Goal: Task Accomplishment & Management: Complete application form

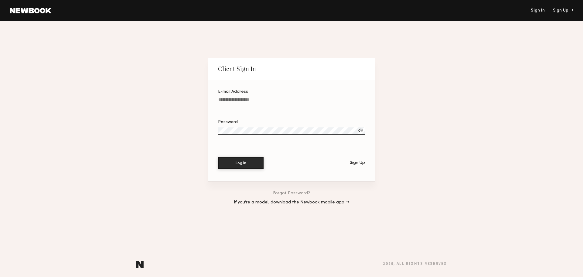
click at [260, 92] on div "E-mail Address" at bounding box center [291, 92] width 147 height 4
click at [260, 97] on input "E-mail Address" at bounding box center [291, 100] width 147 height 7
click at [258, 97] on input "E-mail Address" at bounding box center [291, 100] width 147 height 7
type input "**********"
click at [254, 134] on label "Password" at bounding box center [291, 130] width 147 height 21
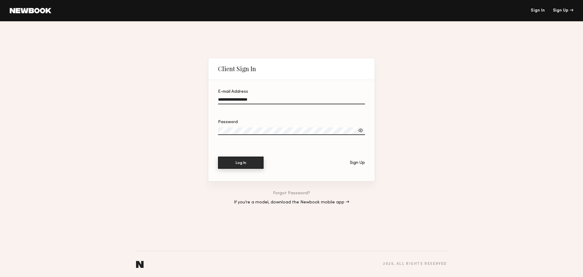
click at [247, 161] on button "Log In" at bounding box center [241, 162] width 46 height 12
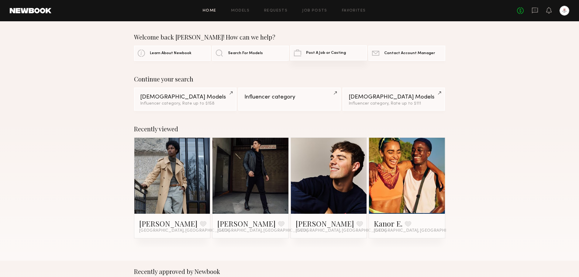
click at [338, 52] on span "Post A Job or Casting" at bounding box center [326, 53] width 40 height 4
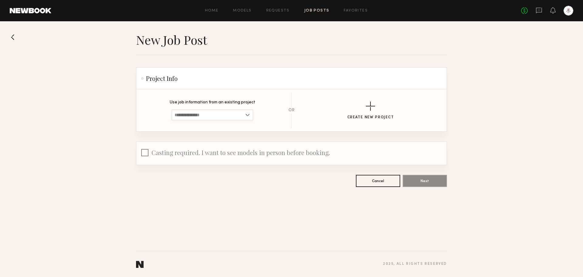
click at [225, 117] on input at bounding box center [213, 114] width 82 height 11
click at [224, 126] on span "G-STYLE USA Streetwear Brand Video + Lifestyle Shoot in [GEOGRAPHIC_DATA]" at bounding box center [213, 125] width 76 height 4
type input "**********"
click at [371, 109] on div "button" at bounding box center [370, 105] width 9 height 9
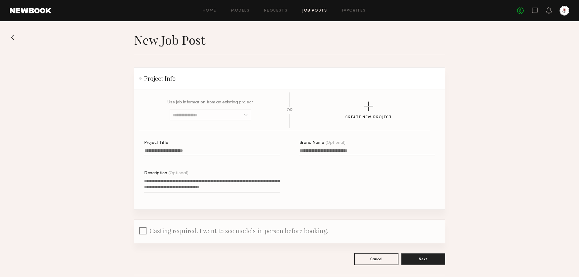
click at [180, 151] on input "Project Title" at bounding box center [212, 151] width 136 height 7
type input "**********"
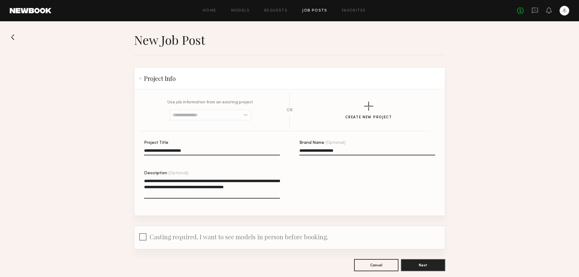
click at [149, 240] on span "Casting required. I want to see models in person before booking." at bounding box center [238, 236] width 179 height 8
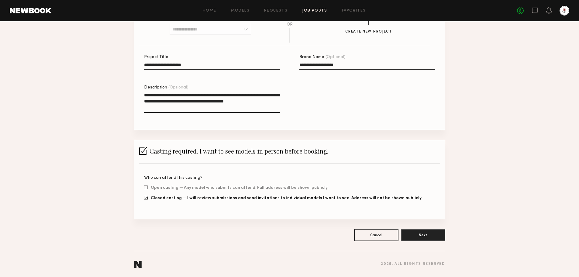
scroll to position [88, 0]
click at [166, 196] on span "Closed casting — I will review submissions and send invitations to individual m…" at bounding box center [286, 198] width 271 height 4
click at [148, 186] on label "Open casting — Any model who submits can attend. Full address will be shown pub…" at bounding box center [236, 187] width 184 height 4
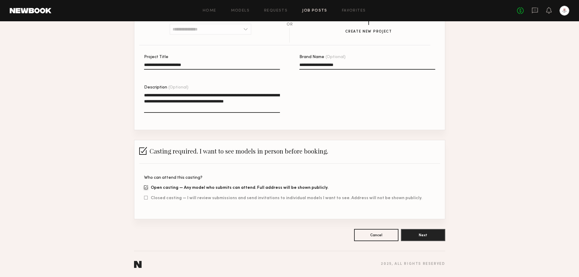
click at [205, 201] on div "Who can attend this casting? Open casting — Any model who submits can attend. F…" at bounding box center [289, 191] width 291 height 31
click at [205, 198] on span "Closed casting — I will review submissions and send invitations to individual m…" at bounding box center [286, 198] width 271 height 4
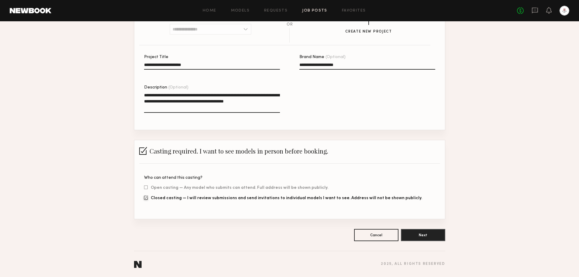
click at [188, 104] on textarea "**********" at bounding box center [212, 102] width 136 height 21
click at [206, 107] on textarea "**********" at bounding box center [212, 102] width 136 height 21
click at [234, 105] on textarea "**********" at bounding box center [212, 102] width 136 height 21
click at [213, 108] on textarea "**********" at bounding box center [212, 102] width 136 height 21
click at [265, 107] on textarea "**********" at bounding box center [212, 102] width 136 height 21
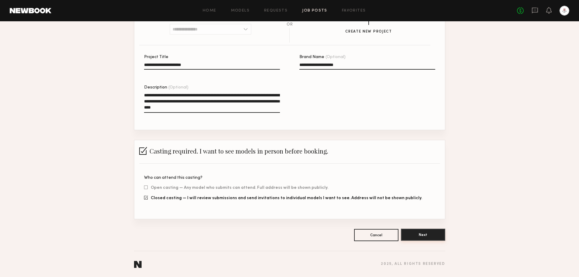
type textarea "**********"
click at [433, 239] on button "Next" at bounding box center [423, 234] width 44 height 12
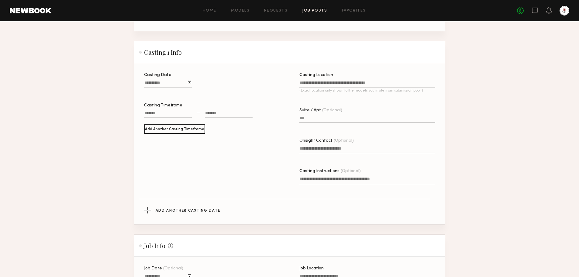
scroll to position [213, 0]
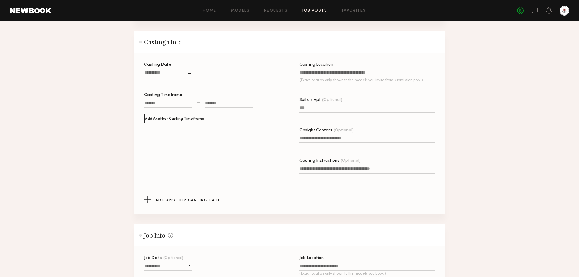
click at [189, 74] on div at bounding box center [189, 71] width 3 height 3
click at [211, 85] on button "button" at bounding box center [213, 83] width 4 height 4
click at [462, 117] on section "New Job Post Project Info This information can no longer be edited. Project Tit…" at bounding box center [289, 161] width 579 height 683
click at [177, 105] on div at bounding box center [168, 104] width 48 height 8
click at [150, 126] on input "text" at bounding box center [153, 121] width 12 height 7
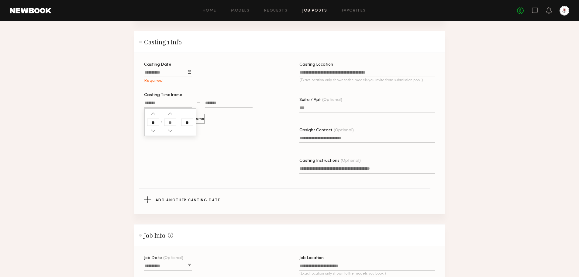
type input "**"
type input "********"
click at [221, 108] on div at bounding box center [229, 104] width 48 height 8
click at [210, 126] on input "text" at bounding box center [209, 121] width 12 height 7
type input "*"
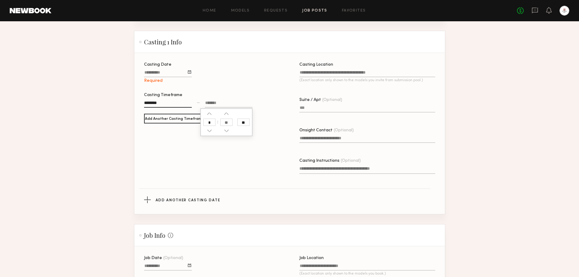
type input "********"
type input "**"
click at [248, 126] on input "**" at bounding box center [243, 121] width 12 height 7
type input "********"
type input "**"
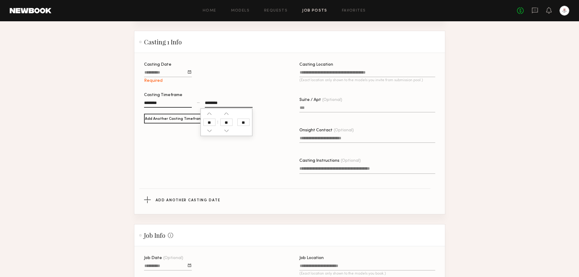
click at [270, 159] on div "Casting Date Required Casting Timeframe ******** — ******** ** ** Add Another C…" at bounding box center [212, 127] width 136 height 128
click at [168, 107] on div "********" at bounding box center [168, 104] width 48 height 8
click at [154, 116] on button "button" at bounding box center [153, 113] width 5 height 5
type input "********"
type input "**"
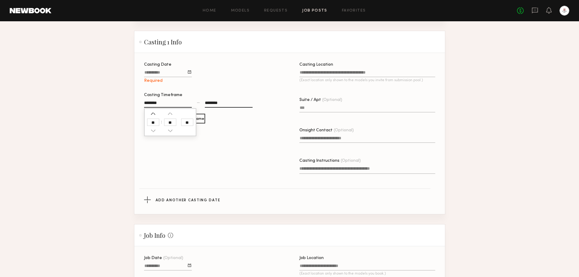
click at [154, 116] on button "button" at bounding box center [153, 113] width 5 height 5
type input "********"
type input "**"
click at [154, 116] on button "button" at bounding box center [153, 113] width 5 height 5
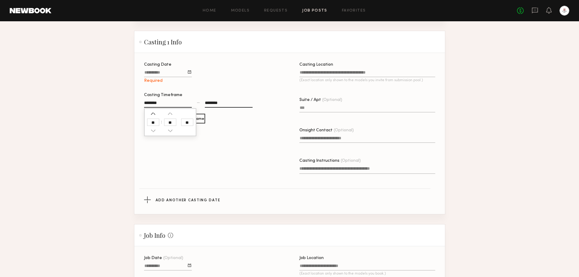
type input "********"
type input "**"
click at [282, 139] on div "Casting Date Required Casting Timeframe ******** ** ** ** — ******** Add Anothe…" at bounding box center [299, 127] width 310 height 128
click at [168, 104] on div "********" at bounding box center [168, 104] width 48 height 8
click at [154, 116] on button "button" at bounding box center [153, 113] width 5 height 5
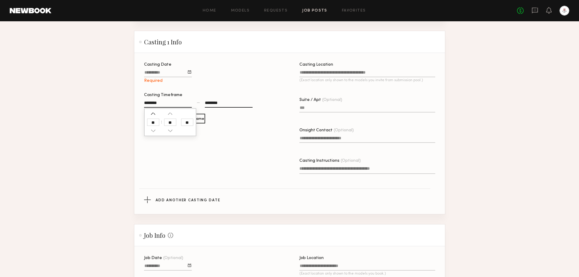
type input "********"
type input "**"
click at [242, 163] on div "Casting Date Required Casting Timeframe ******** ** ** ** — ******** Add Anothe…" at bounding box center [212, 127] width 136 height 128
click at [166, 76] on input "Casting Date" at bounding box center [168, 73] width 48 height 7
click at [191, 74] on div at bounding box center [189, 71] width 3 height 3
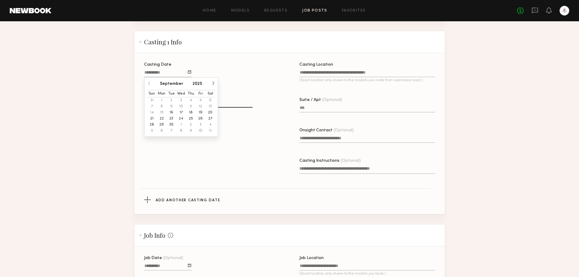
click at [212, 85] on button "button" at bounding box center [213, 83] width 4 height 4
click at [191, 103] on button "2" at bounding box center [191, 100] width 10 height 6
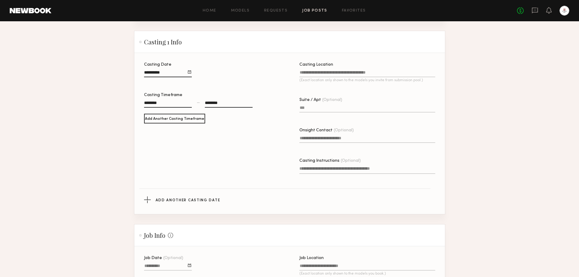
click at [188, 74] on div at bounding box center [189, 71] width 3 height 3
click at [190, 102] on button "2" at bounding box center [191, 100] width 10 height 6
click at [349, 76] on input "Casting Location (Exact location only shown to the models you invite from submi…" at bounding box center [367, 73] width 136 height 7
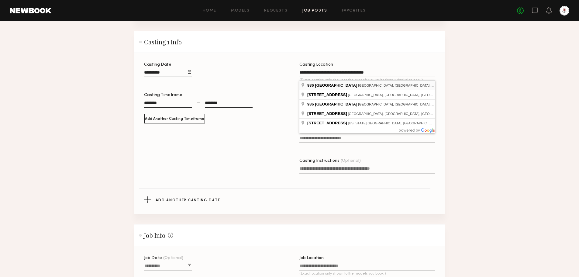
type input "**********"
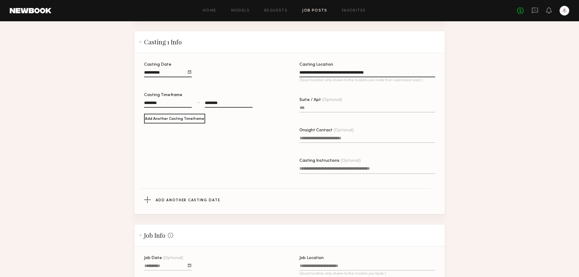
click at [356, 147] on label "Onsight Contact (Optional)" at bounding box center [367, 138] width 136 height 21
click at [356, 143] on input "Onsight Contact (Optional)" at bounding box center [367, 139] width 136 height 7
click at [357, 143] on input "Onsight Contact (Optional)" at bounding box center [367, 139] width 136 height 7
type input "*"
type input "**********"
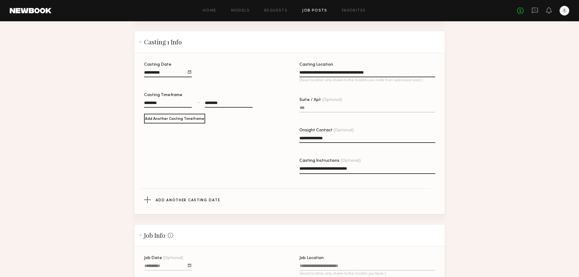
type textarea "**********"
click at [189, 74] on div at bounding box center [189, 71] width 3 height 3
click at [191, 109] on button "9" at bounding box center [191, 106] width 10 height 6
click at [447, 141] on div "**********" at bounding box center [299, 127] width 310 height 128
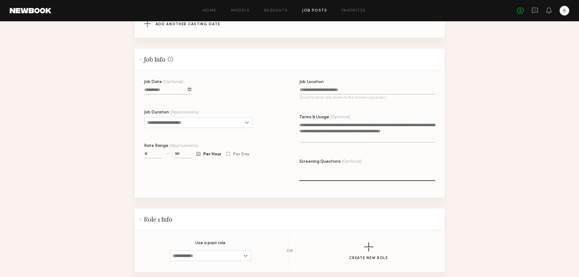
scroll to position [395, 0]
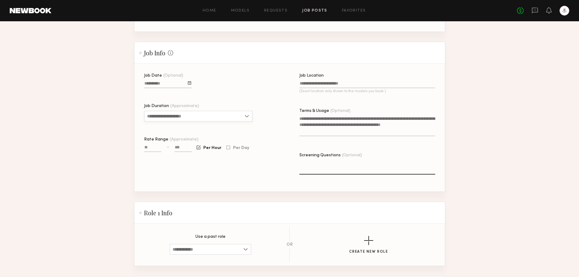
click at [187, 117] on input "Job Duration (Approximate)" at bounding box center [198, 116] width 108 height 11
click at [157, 158] on span "4 hours" at bounding box center [154, 155] width 15 height 4
type input "*******"
click at [156, 152] on input "Rate Range (Approximate)" at bounding box center [152, 148] width 17 height 7
click at [151, 152] on input "Rate Range (Approximate)" at bounding box center [152, 148] width 17 height 7
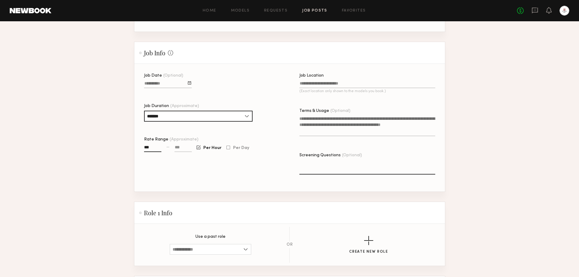
type input "***"
click at [180, 152] on input at bounding box center [182, 148] width 17 height 7
type input "****"
click at [229, 176] on div "Job Date (Optional) Job Duration (Approximate) ******* 1 hour 2 hours 3 hours 4…" at bounding box center [212, 133] width 136 height 118
drag, startPoint x: 154, startPoint y: 155, endPoint x: 135, endPoint y: 155, distance: 18.8
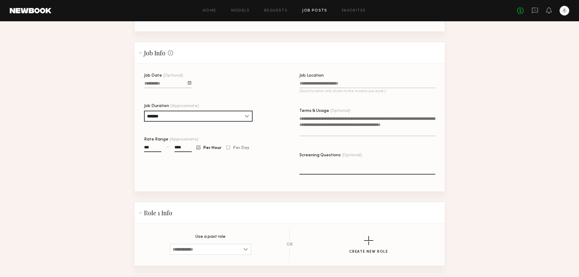
click at [135, 156] on section "Job Date (Optional) Job Duration (Approximate) ******* 1 hour 2 hours 3 hours 4…" at bounding box center [289, 128] width 310 height 128
type input "**"
type input "***"
click at [214, 173] on div "Job Date (Optional) Job Duration (Approximate) ******* 1 hour 2 hours 3 hours 4…" at bounding box center [212, 133] width 136 height 118
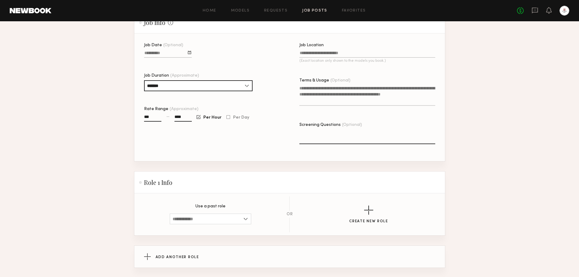
click at [338, 105] on textarea "Terms & Usage (Optional)" at bounding box center [367, 95] width 136 height 21
click at [330, 58] on input "Job Location (Exact location only shown to the models you book.)" at bounding box center [367, 54] width 136 height 7
type input "*"
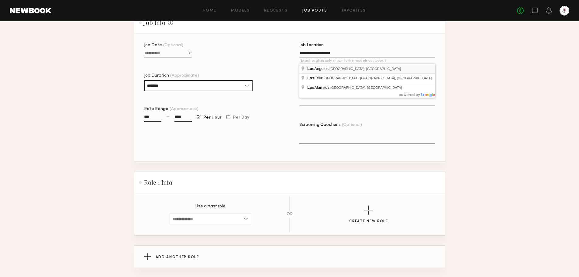
type input "**********"
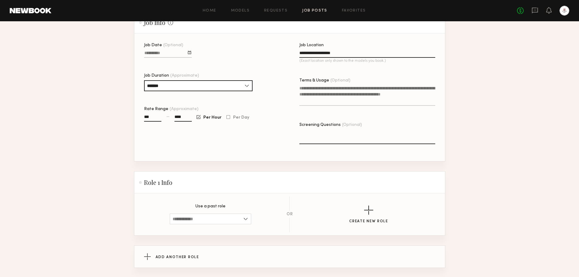
click at [340, 94] on textarea "Terms & Usage (Optional)" at bounding box center [367, 95] width 136 height 21
type textarea "*"
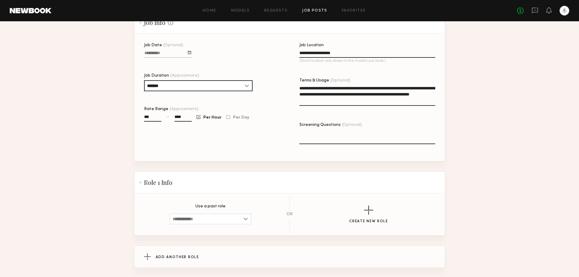
type textarea "**********"
click at [403, 151] on div at bounding box center [367, 148] width 136 height 5
click at [403, 144] on textarea "Screening Questions (Optional)" at bounding box center [367, 136] width 136 height 15
click at [401, 144] on textarea "Screening Questions (Optional)" at bounding box center [367, 136] width 136 height 15
click at [365, 140] on textarea "**********" at bounding box center [367, 136] width 136 height 15
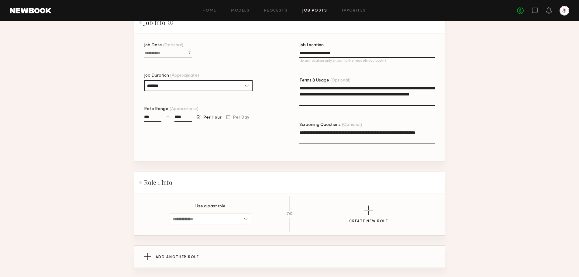
click at [358, 141] on textarea "**********" at bounding box center [367, 136] width 136 height 15
click at [435, 144] on div "**********" at bounding box center [299, 102] width 310 height 118
click at [434, 143] on textarea "**********" at bounding box center [367, 136] width 136 height 15
click at [416, 141] on textarea "**********" at bounding box center [367, 136] width 136 height 15
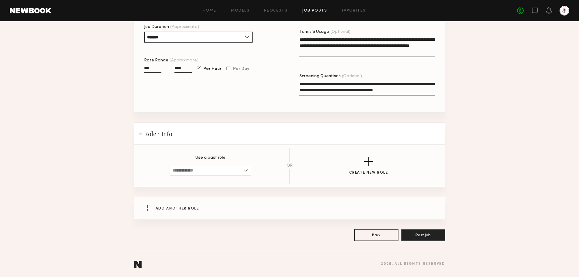
scroll to position [482, 0]
type textarea "**********"
click at [198, 173] on input at bounding box center [211, 170] width 82 height 11
click at [375, 168] on button "Create New Role" at bounding box center [368, 166] width 39 height 18
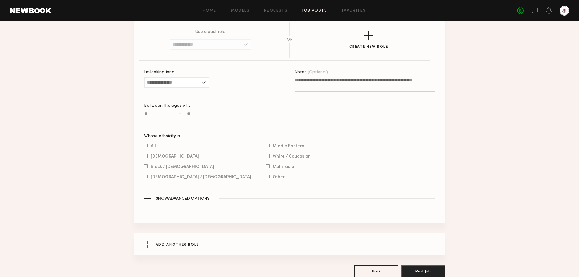
scroll to position [603, 0]
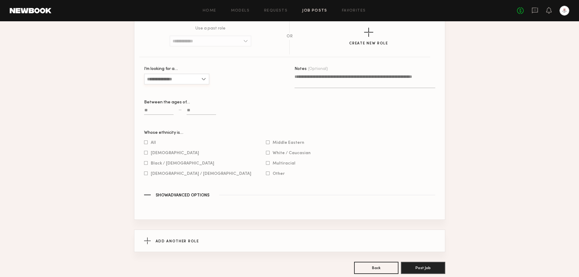
click at [187, 84] on input "I’m looking for a…" at bounding box center [176, 79] width 65 height 11
click at [174, 104] on div "[DEMOGRAPHIC_DATA]" at bounding box center [177, 99] width 64 height 10
type input "****"
click at [169, 115] on input at bounding box center [158, 111] width 29 height 7
type input "**"
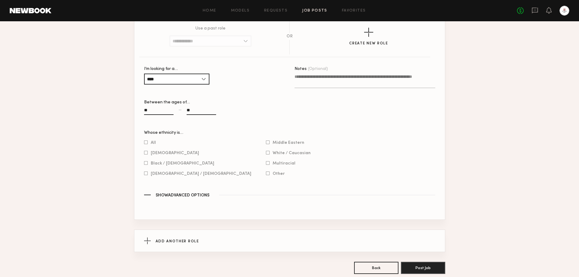
type input "*"
type input "**"
click at [272, 154] on span "White / Caucasian" at bounding box center [291, 152] width 38 height 3
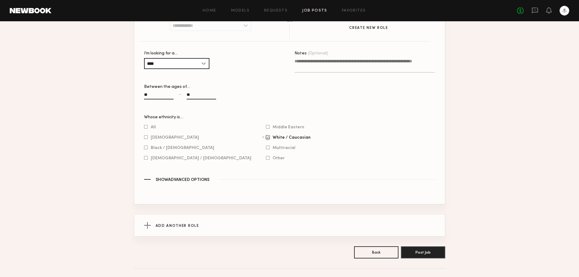
scroll to position [633, 0]
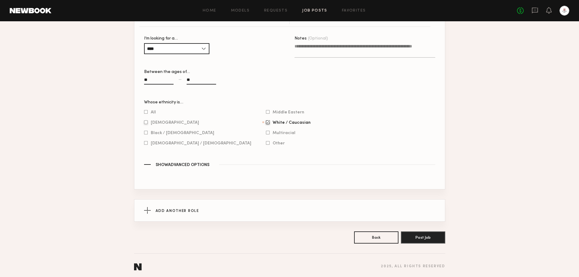
click at [156, 124] on span "[DEMOGRAPHIC_DATA]" at bounding box center [175, 122] width 48 height 3
click at [179, 152] on div "Whose ethnicity is… All Asian Black / African American Hispanic / Latino Middle…" at bounding box center [289, 126] width 291 height 52
click at [168, 145] on span "[DEMOGRAPHIC_DATA] / [DEMOGRAPHIC_DATA]" at bounding box center [201, 143] width 101 height 3
click at [272, 134] on span "Multiracial" at bounding box center [283, 132] width 23 height 3
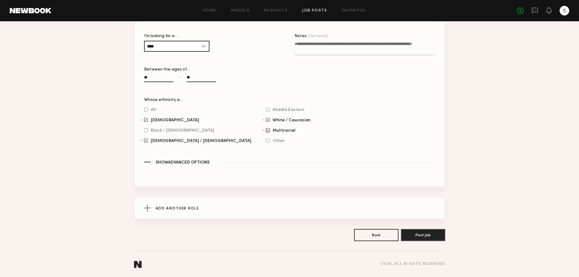
scroll to position [647, 0]
click at [198, 161] on span "Show Advanced Options" at bounding box center [183, 162] width 54 height 4
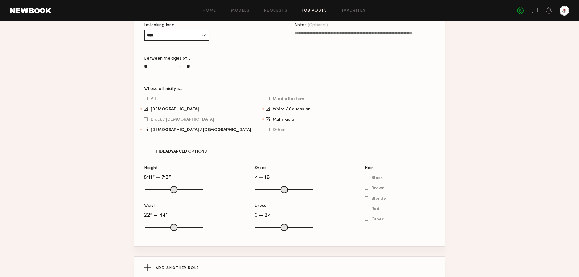
drag, startPoint x: 150, startPoint y: 200, endPoint x: 181, endPoint y: 201, distance: 30.4
type input "**"
click at [181, 193] on input "Height" at bounding box center [174, 189] width 58 height 7
drag, startPoint x: 198, startPoint y: 202, endPoint x: 183, endPoint y: 205, distance: 15.1
type input "**"
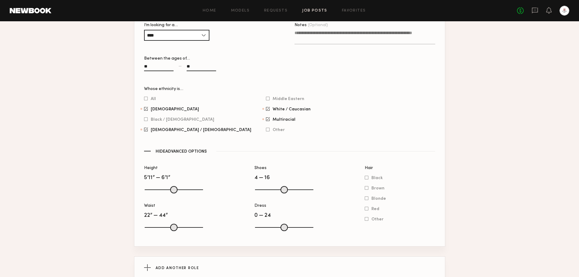
click at [183, 193] on input "range" at bounding box center [174, 189] width 58 height 7
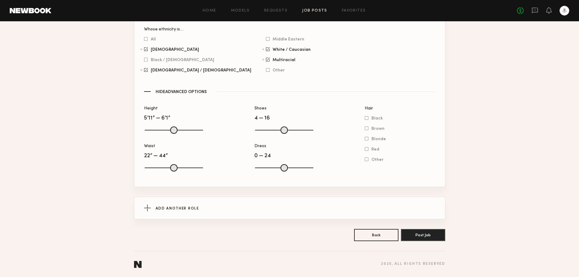
scroll to position [719, 0]
drag, startPoint x: 259, startPoint y: 125, endPoint x: 285, endPoint y: 130, distance: 26.5
type input "**"
click at [285, 130] on input "Shoes" at bounding box center [284, 129] width 58 height 7
drag, startPoint x: 304, startPoint y: 129, endPoint x: 290, endPoint y: 132, distance: 14.2
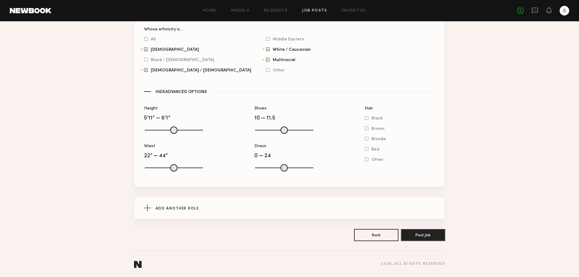
type input "****"
click at [290, 132] on input "range" at bounding box center [284, 129] width 58 height 7
type input "**"
click at [287, 128] on input "Shoes" at bounding box center [284, 129] width 58 height 7
drag, startPoint x: 150, startPoint y: 170, endPoint x: 167, endPoint y: 170, distance: 17.0
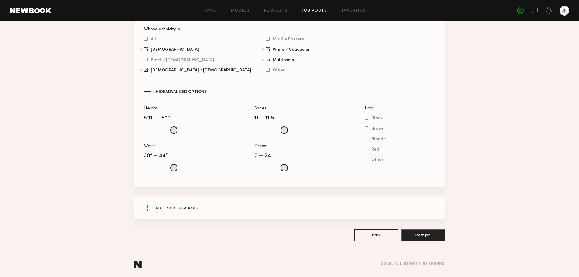
type input "**"
click at [167, 170] on input "Waist" at bounding box center [174, 167] width 58 height 7
drag, startPoint x: 201, startPoint y: 168, endPoint x: 170, endPoint y: 173, distance: 31.6
type input "**"
click at [170, 171] on input "range" at bounding box center [174, 167] width 58 height 7
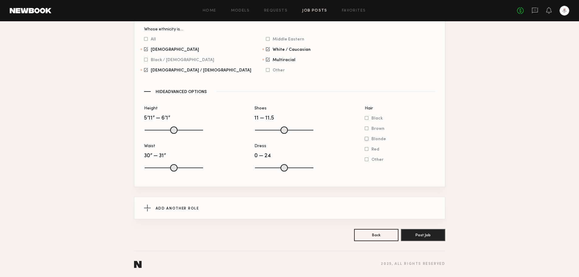
click at [380, 137] on span "Blonde" at bounding box center [378, 138] width 15 height 3
click at [380, 127] on span "Brown" at bounding box center [377, 128] width 13 height 3
click at [379, 117] on span "Black" at bounding box center [376, 118] width 11 height 3
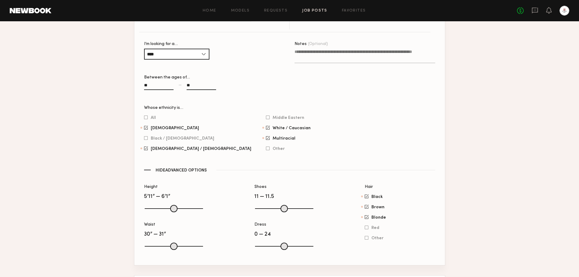
click at [152, 132] on div "All Asian Black / African American Hispanic / Latino" at bounding box center [197, 133] width 107 height 36
click at [153, 119] on span "All" at bounding box center [153, 117] width 5 height 3
click at [272, 129] on span "White / Caucasian" at bounding box center [291, 127] width 38 height 3
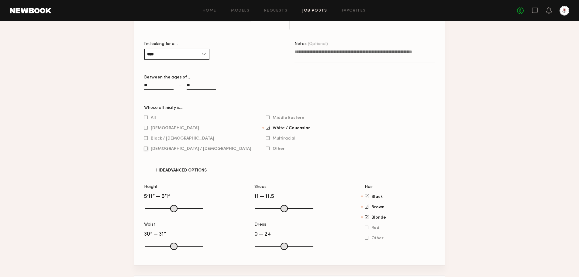
click at [170, 150] on span "[DEMOGRAPHIC_DATA] / [DEMOGRAPHIC_DATA]" at bounding box center [201, 148] width 101 height 3
click at [159, 129] on span "[DEMOGRAPHIC_DATA]" at bounding box center [175, 127] width 48 height 3
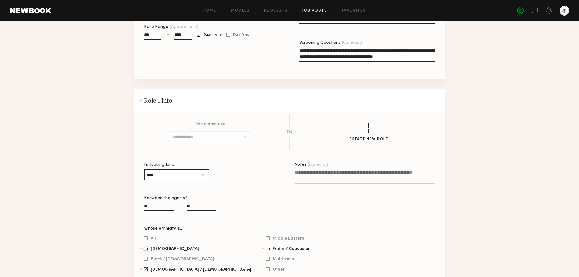
scroll to position [506, 0]
click at [376, 185] on textarea "Notes (Optional)" at bounding box center [364, 177] width 141 height 15
click at [372, 184] on textarea "Notes (Optional)" at bounding box center [364, 177] width 141 height 15
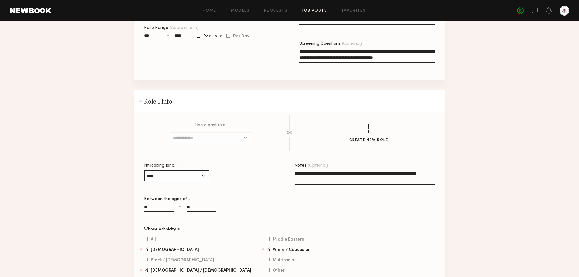
type textarea "**********"
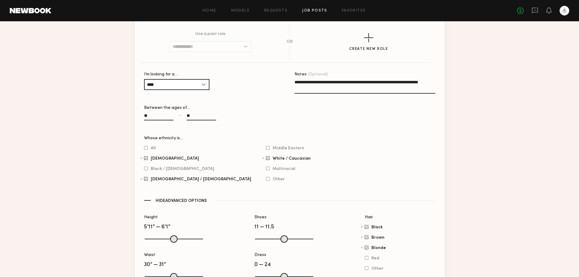
drag, startPoint x: 324, startPoint y: 97, endPoint x: 296, endPoint y: 89, distance: 29.2
click at [296, 89] on textarea "**********" at bounding box center [364, 86] width 141 height 15
click at [322, 124] on div "Notes (Optional)" at bounding box center [364, 104] width 141 height 64
click at [156, 160] on span "[DEMOGRAPHIC_DATA]" at bounding box center [175, 158] width 48 height 3
click at [168, 180] on span "[DEMOGRAPHIC_DATA] / [DEMOGRAPHIC_DATA]" at bounding box center [201, 178] width 101 height 3
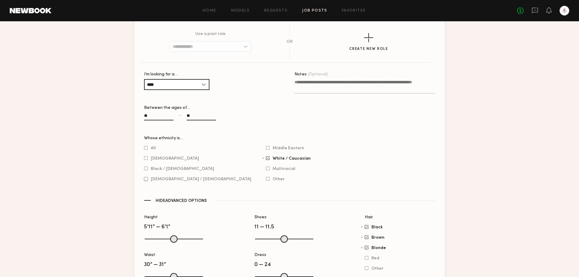
click at [168, 180] on span "[DEMOGRAPHIC_DATA] / [DEMOGRAPHIC_DATA]" at bounding box center [201, 178] width 101 height 3
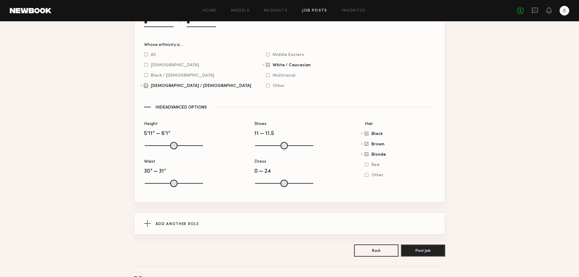
scroll to position [658, 0]
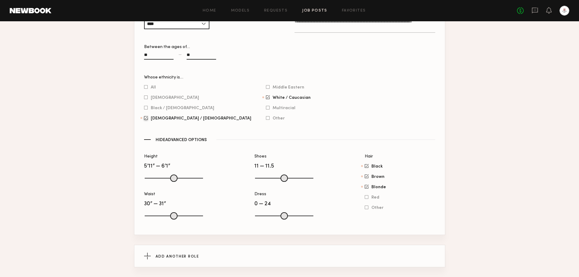
click at [159, 120] on span "[DEMOGRAPHIC_DATA] / [DEMOGRAPHIC_DATA]" at bounding box center [201, 118] width 101 height 3
click at [170, 120] on span "[DEMOGRAPHIC_DATA] / [DEMOGRAPHIC_DATA]" at bounding box center [201, 118] width 101 height 3
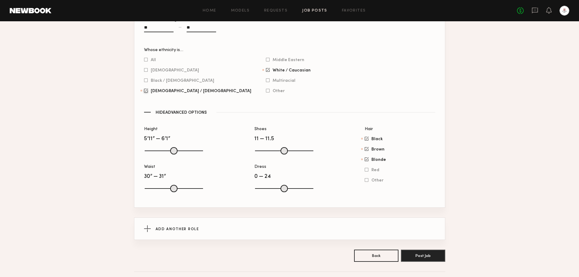
scroll to position [719, 0]
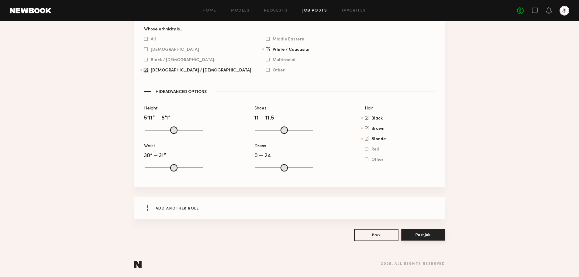
click at [418, 236] on button "Post Job" at bounding box center [423, 234] width 44 height 12
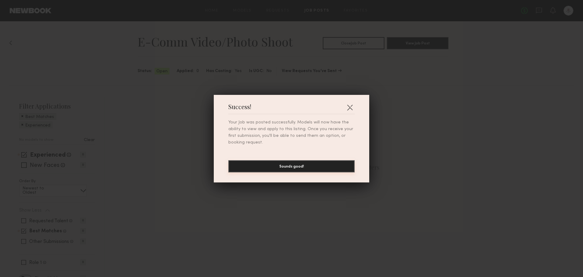
click at [309, 163] on button "Sounds good!" at bounding box center [291, 166] width 126 height 12
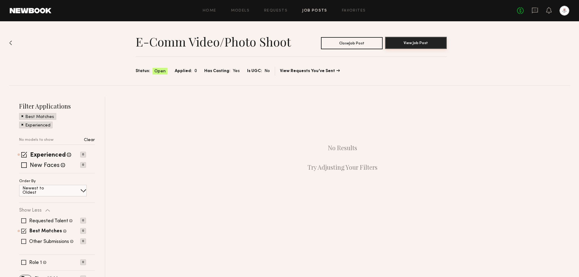
click at [415, 37] on button "View Job Post" at bounding box center [416, 43] width 62 height 12
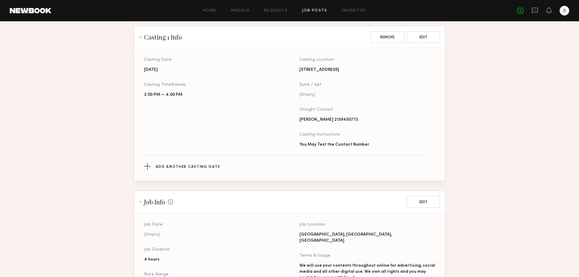
scroll to position [182, 0]
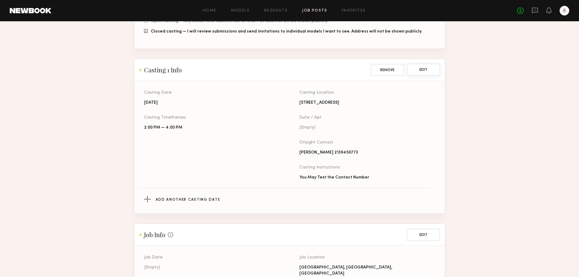
click at [420, 73] on button "Edit" at bounding box center [422, 69] width 33 height 12
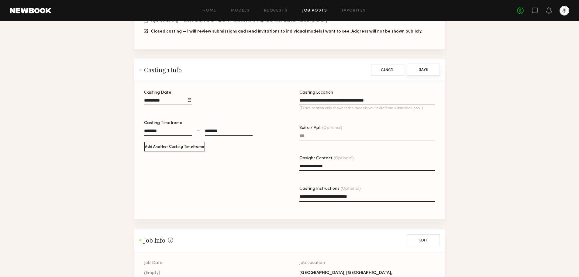
click at [426, 70] on button "Save" at bounding box center [422, 69] width 33 height 12
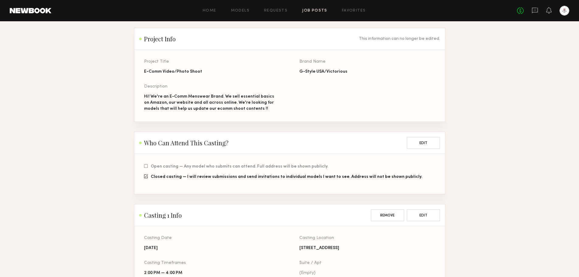
scroll to position [0, 0]
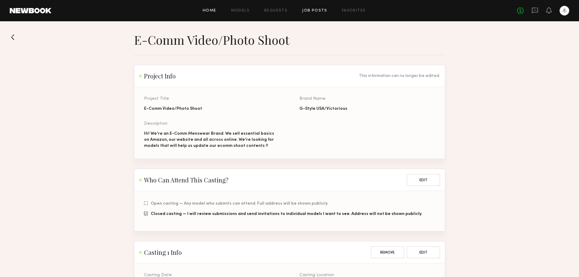
click at [208, 10] on link "Home" at bounding box center [210, 11] width 14 height 4
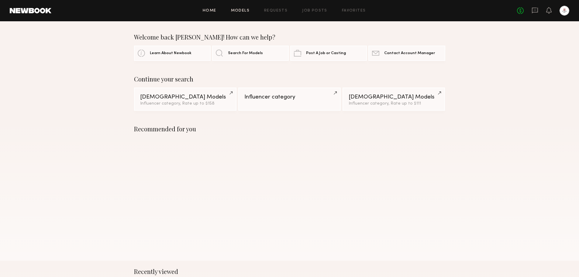
click at [238, 11] on link "Models" at bounding box center [240, 11] width 19 height 4
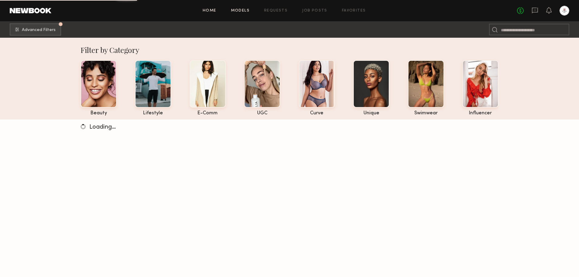
click at [211, 10] on link "Home" at bounding box center [210, 11] width 14 height 4
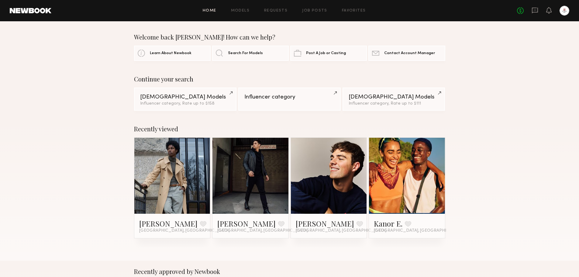
click at [231, 11] on div "Home Models Requests Job Posts Favorites Sign Out" at bounding box center [283, 11] width 465 height 4
click at [240, 9] on link "Models" at bounding box center [240, 11] width 19 height 4
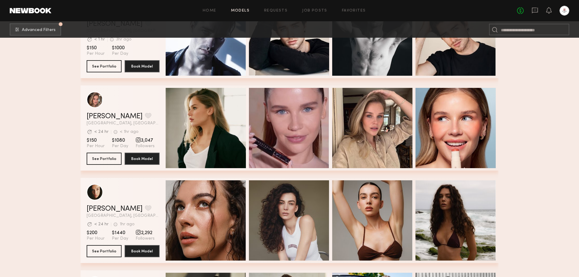
scroll to position [1531, 0]
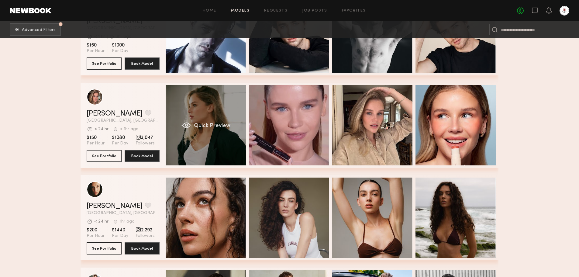
click at [238, 139] on div "Quick Preview" at bounding box center [206, 125] width 80 height 80
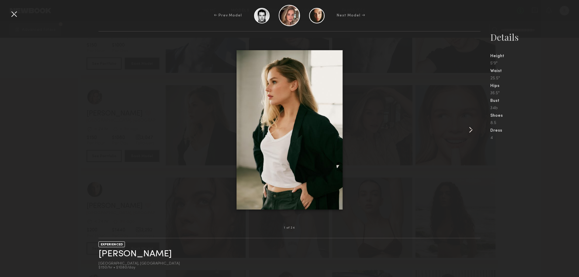
click at [468, 132] on common-icon at bounding box center [471, 130] width 10 height 10
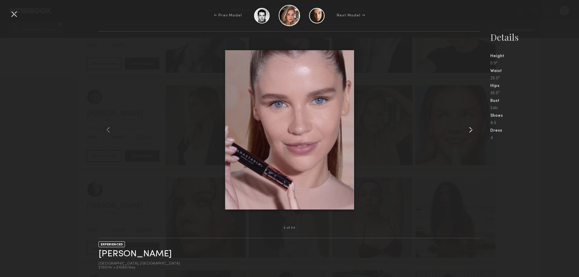
click at [468, 132] on common-icon at bounding box center [471, 130] width 10 height 10
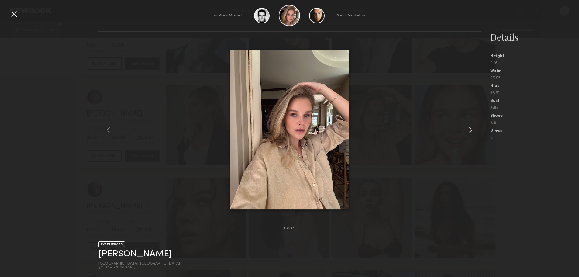
click at [468, 132] on common-icon at bounding box center [471, 130] width 10 height 10
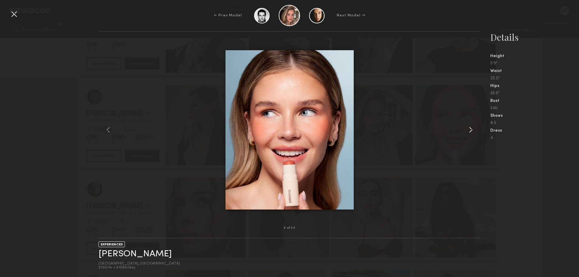
click at [468, 132] on common-icon at bounding box center [471, 130] width 10 height 10
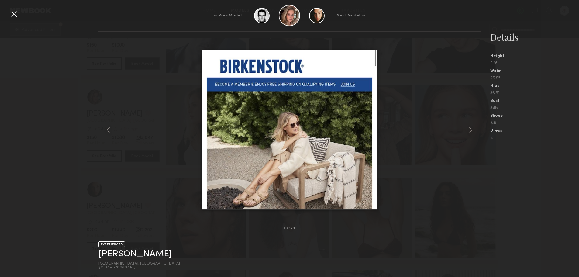
scroll to position [1623, 0]
click at [471, 129] on common-icon at bounding box center [471, 130] width 10 height 10
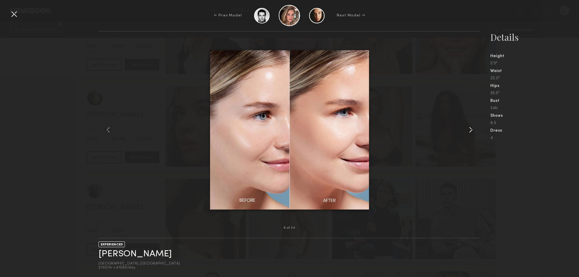
click at [471, 129] on common-icon at bounding box center [471, 130] width 10 height 10
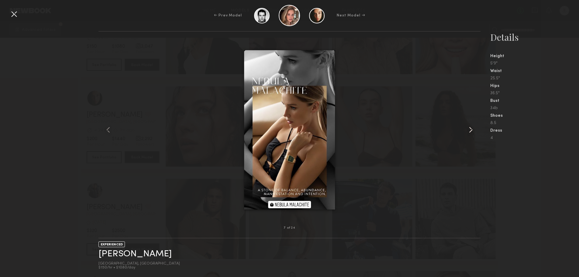
click at [471, 129] on common-icon at bounding box center [471, 130] width 10 height 10
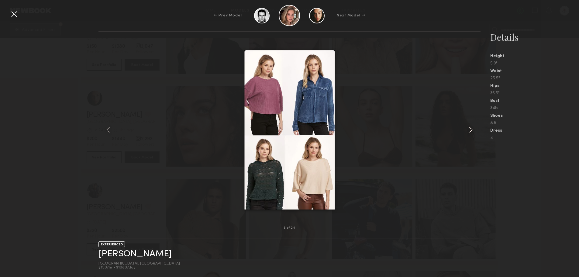
click at [471, 129] on common-icon at bounding box center [471, 130] width 10 height 10
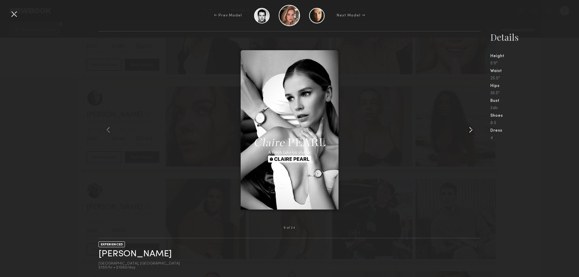
click at [471, 129] on common-icon at bounding box center [471, 130] width 10 height 10
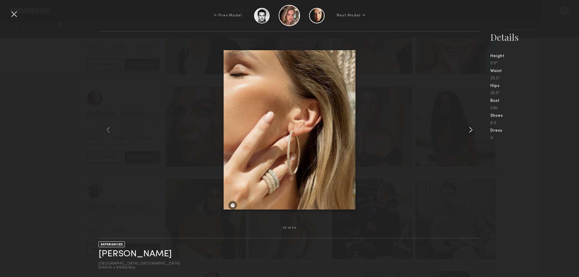
click at [471, 129] on common-icon at bounding box center [471, 130] width 10 height 10
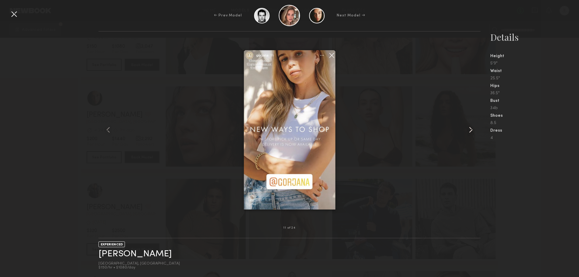
click at [471, 129] on common-icon at bounding box center [471, 130] width 10 height 10
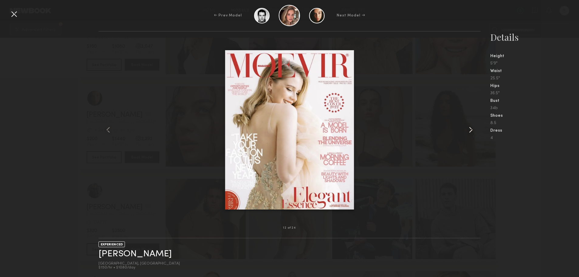
click at [471, 129] on common-icon at bounding box center [471, 130] width 10 height 10
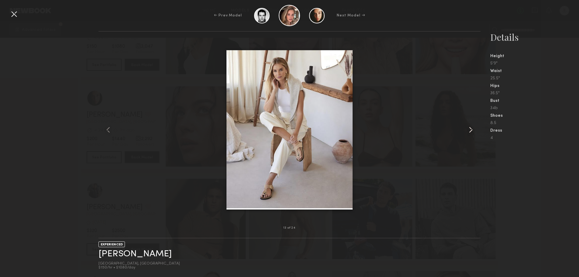
click at [471, 129] on common-icon at bounding box center [471, 130] width 10 height 10
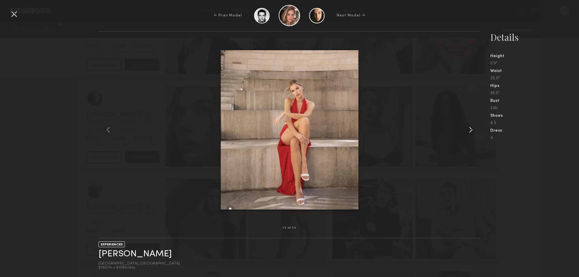
click at [471, 129] on common-icon at bounding box center [471, 130] width 10 height 10
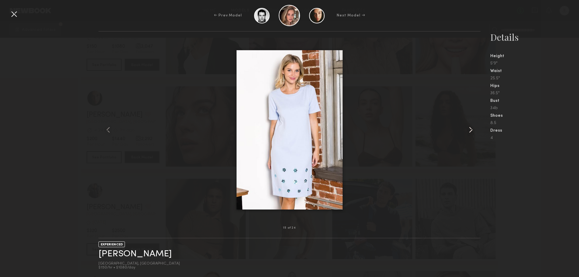
click at [471, 129] on common-icon at bounding box center [471, 130] width 10 height 10
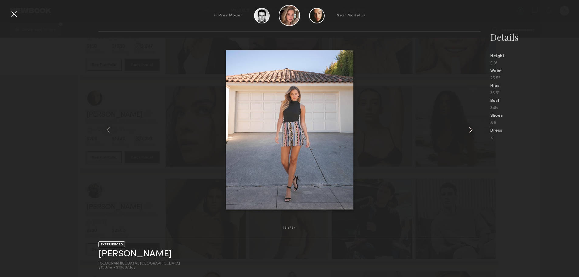
click at [471, 129] on common-icon at bounding box center [471, 130] width 10 height 10
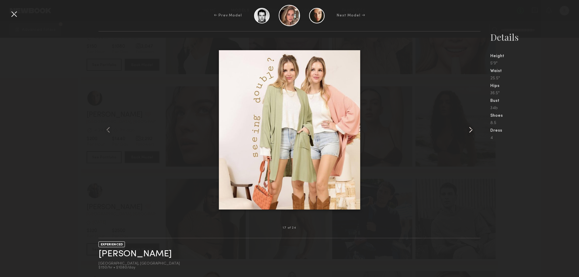
click at [471, 129] on common-icon at bounding box center [471, 130] width 10 height 10
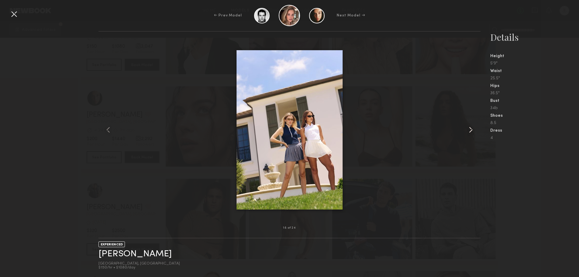
click at [471, 129] on common-icon at bounding box center [471, 130] width 10 height 10
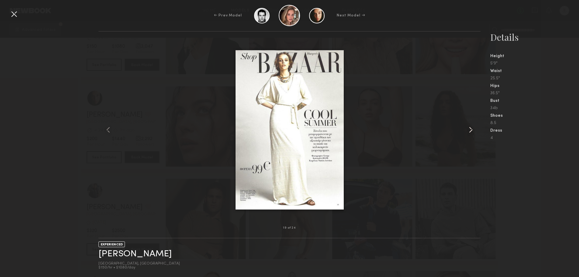
click at [471, 129] on common-icon at bounding box center [471, 130] width 10 height 10
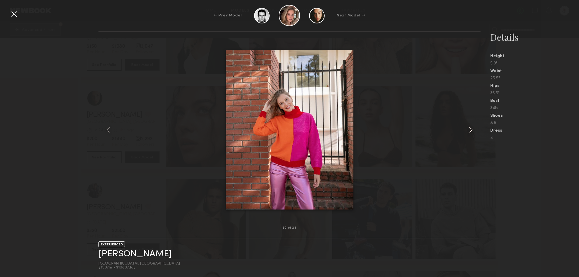
click at [471, 129] on common-icon at bounding box center [471, 130] width 10 height 10
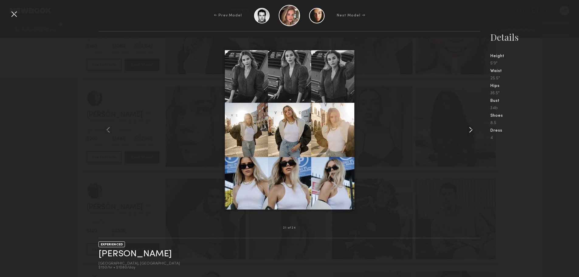
click at [471, 129] on common-icon at bounding box center [471, 130] width 10 height 10
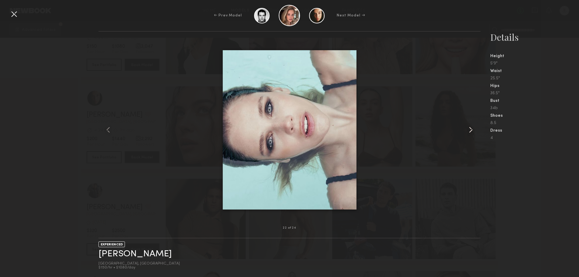
click at [471, 129] on common-icon at bounding box center [471, 130] width 10 height 10
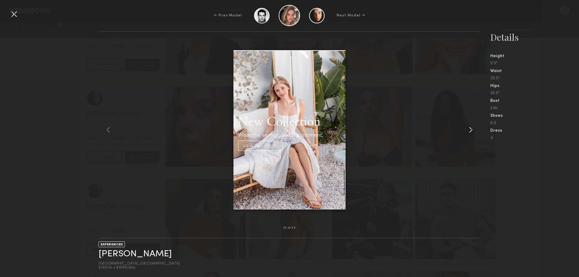
click at [471, 129] on common-icon at bounding box center [471, 130] width 10 height 10
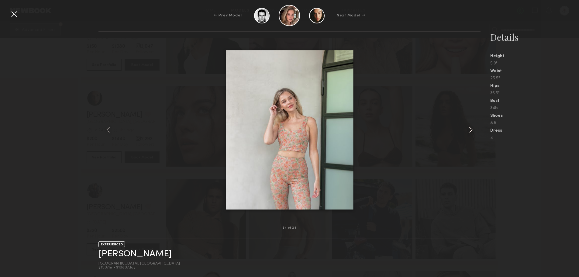
click at [471, 129] on common-icon at bounding box center [471, 130] width 10 height 10
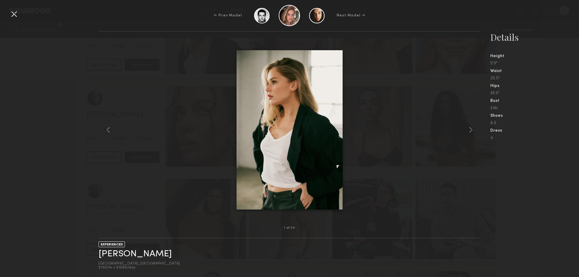
click at [18, 16] on div at bounding box center [14, 14] width 10 height 10
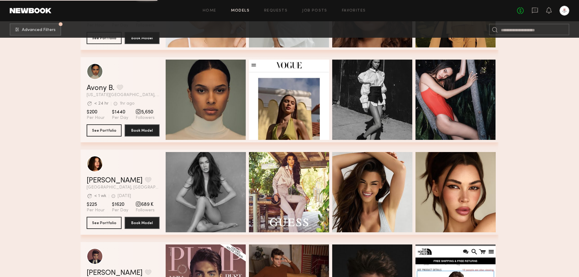
scroll to position [3126, 0]
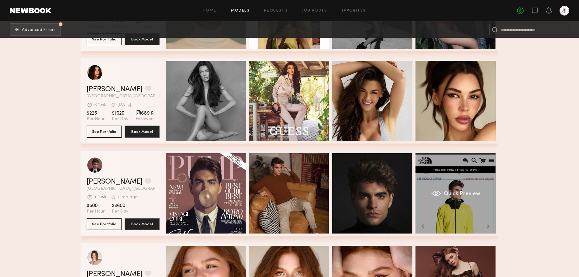
click at [449, 216] on div "Quick Preview" at bounding box center [455, 193] width 80 height 80
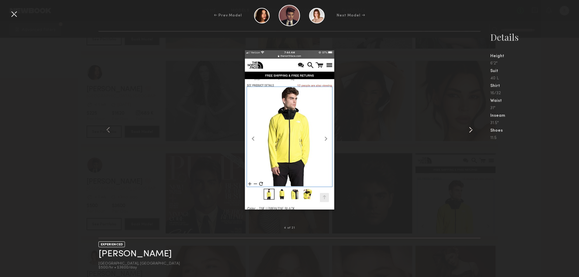
click at [470, 129] on common-icon at bounding box center [471, 130] width 10 height 10
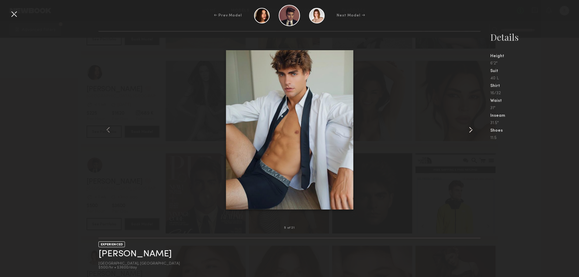
click at [470, 129] on common-icon at bounding box center [471, 130] width 10 height 10
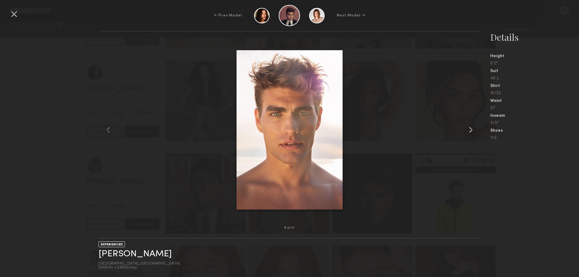
click at [470, 129] on common-icon at bounding box center [471, 130] width 10 height 10
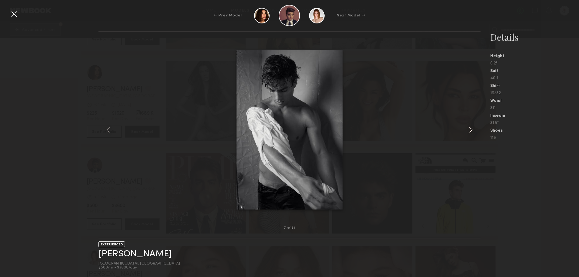
click at [470, 129] on common-icon at bounding box center [471, 130] width 10 height 10
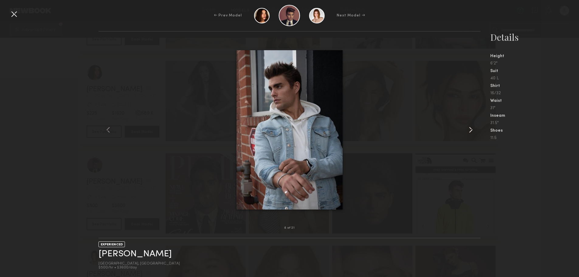
click at [470, 129] on common-icon at bounding box center [471, 130] width 10 height 10
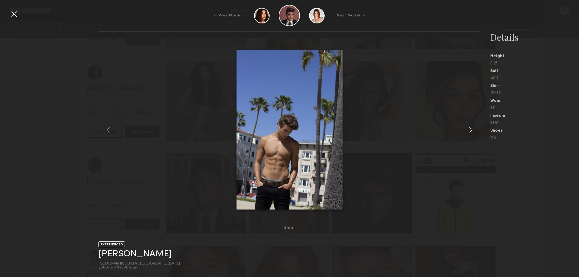
click at [470, 129] on common-icon at bounding box center [471, 130] width 10 height 10
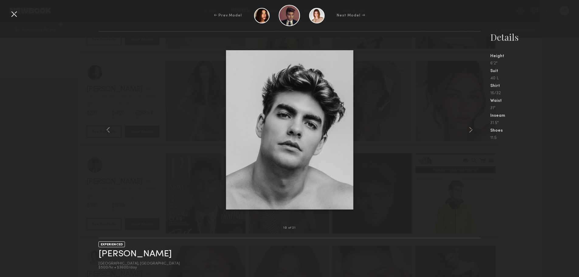
click at [11, 15] on div at bounding box center [14, 14] width 10 height 10
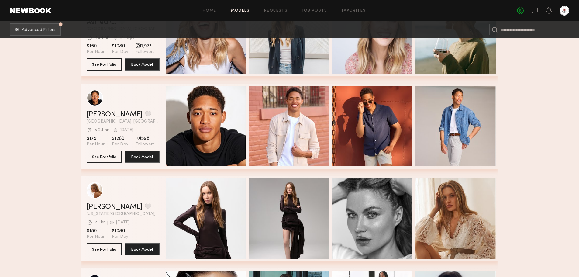
scroll to position [3976, 0]
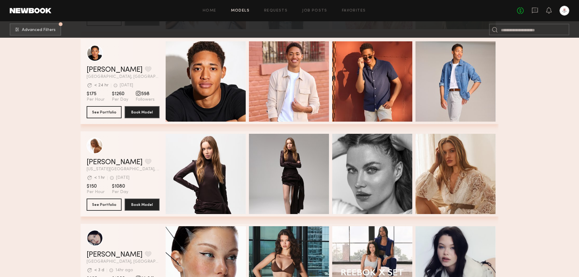
click at [319, 14] on div "Home Models Requests Job Posts Favorites Sign Out No fees up to $5,000" at bounding box center [310, 11] width 518 height 10
click at [320, 9] on link "Job Posts" at bounding box center [314, 11] width 25 height 4
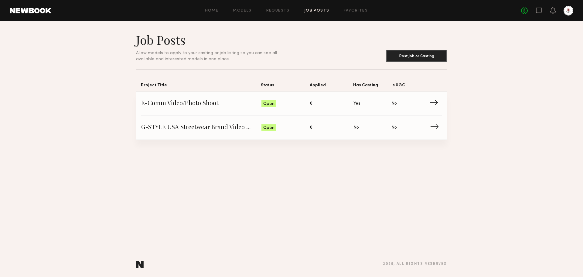
click at [436, 128] on span "→" at bounding box center [436, 127] width 12 height 9
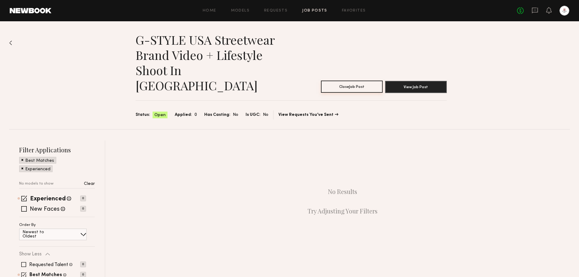
click at [365, 81] on button "Close Job Post" at bounding box center [352, 87] width 62 height 12
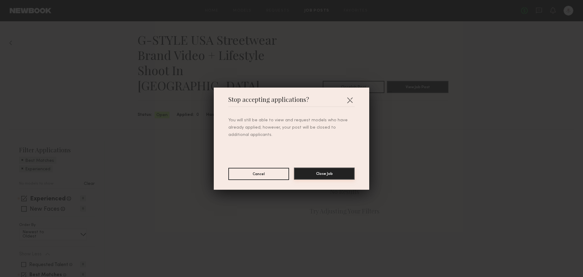
click at [326, 170] on button "Close Job" at bounding box center [324, 173] width 61 height 12
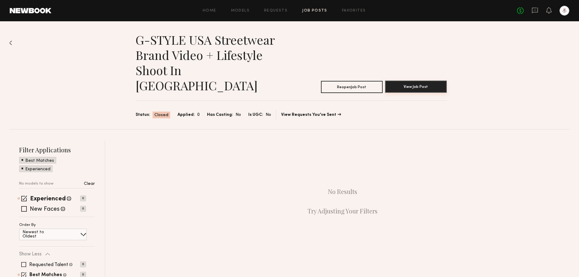
click at [410, 81] on button "View Job Post" at bounding box center [416, 87] width 62 height 12
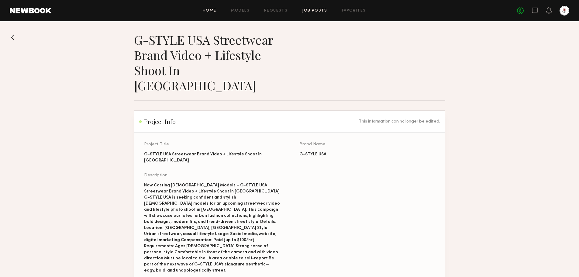
click at [216, 10] on link "Home" at bounding box center [210, 11] width 14 height 4
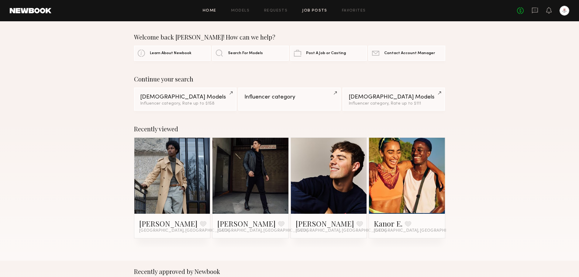
click at [324, 13] on link "Job Posts" at bounding box center [314, 11] width 25 height 4
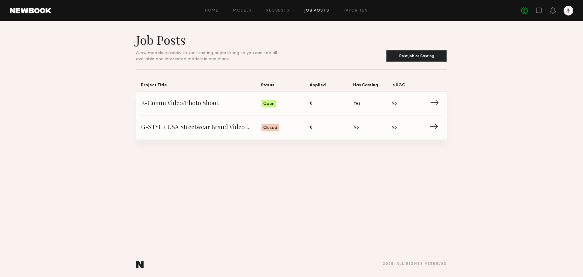
click at [439, 104] on span "→" at bounding box center [436, 103] width 12 height 9
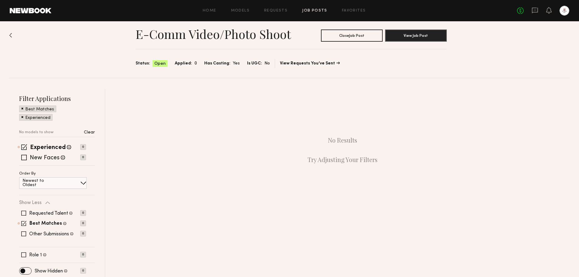
scroll to position [10, 0]
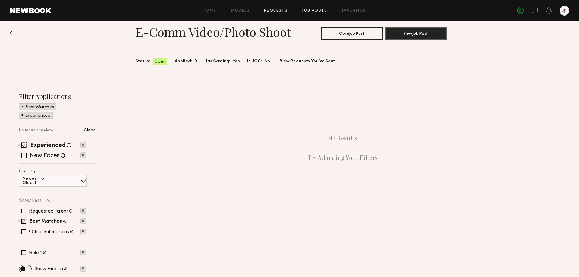
click at [274, 9] on link "Requests" at bounding box center [275, 11] width 23 height 4
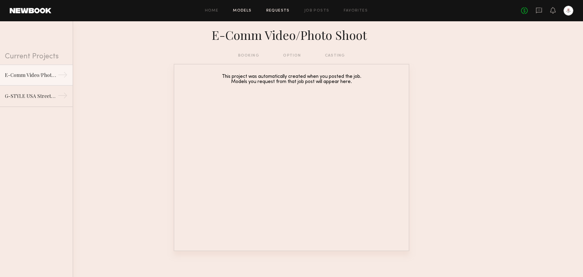
click at [249, 11] on link "Models" at bounding box center [242, 11] width 19 height 4
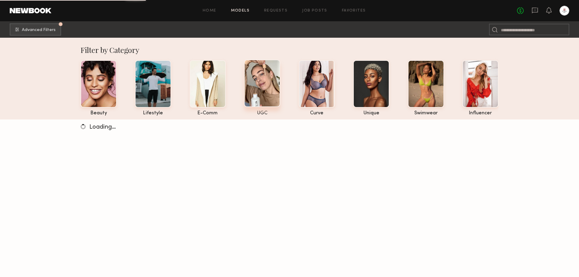
click at [259, 81] on div at bounding box center [262, 83] width 36 height 47
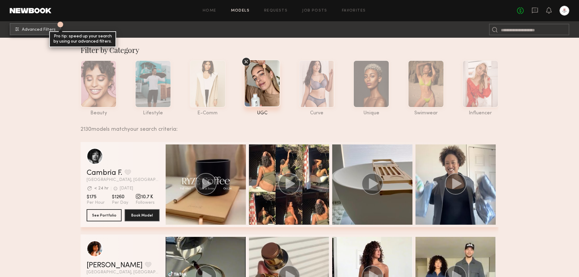
click at [47, 28] on span "Advanced Filters" at bounding box center [39, 30] width 34 height 4
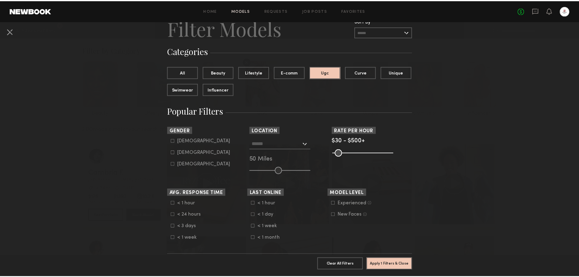
scroll to position [91, 0]
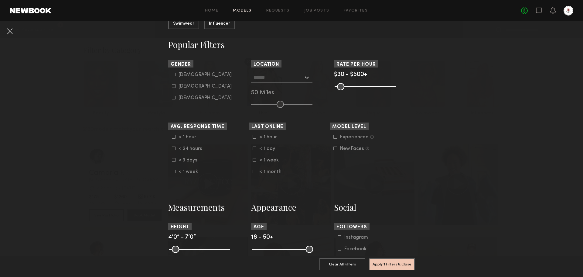
click at [184, 75] on div "[DEMOGRAPHIC_DATA]" at bounding box center [205, 75] width 53 height 4
type input "*"
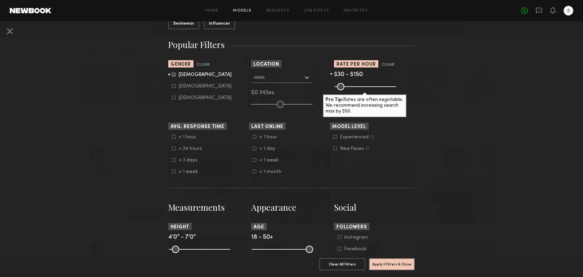
drag, startPoint x: 381, startPoint y: 88, endPoint x: 350, endPoint y: 91, distance: 30.9
click at [350, 90] on input "range" at bounding box center [365, 86] width 61 height 7
type input "***"
click at [354, 87] on input "range" at bounding box center [365, 86] width 61 height 7
click at [391, 259] on button "Apply 3 Filters & Close" at bounding box center [392, 264] width 46 height 12
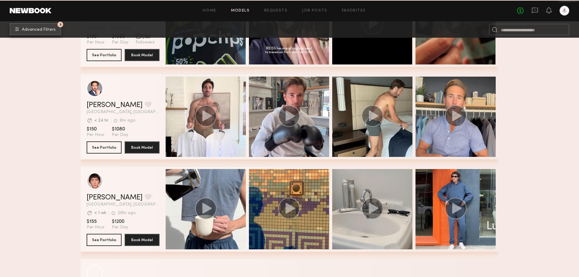
scroll to position [1143, 0]
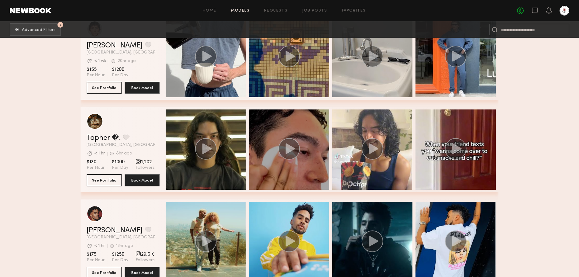
click at [318, 148] on div "grid" at bounding box center [289, 149] width 80 height 80
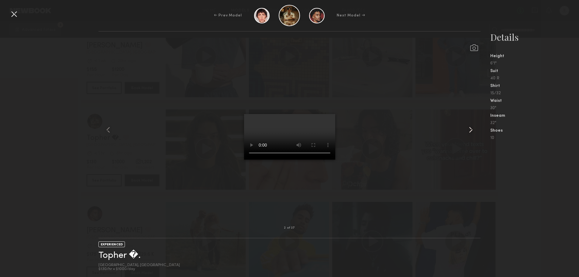
click at [472, 131] on common-icon at bounding box center [471, 130] width 10 height 10
click at [468, 128] on common-icon at bounding box center [471, 130] width 10 height 10
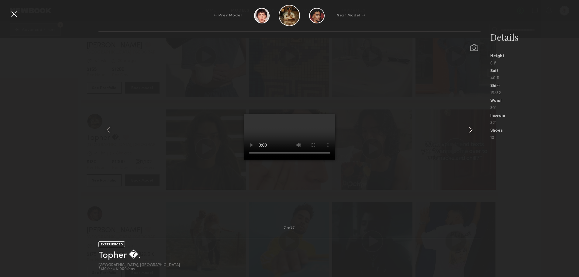
click at [468, 128] on common-icon at bounding box center [471, 130] width 10 height 10
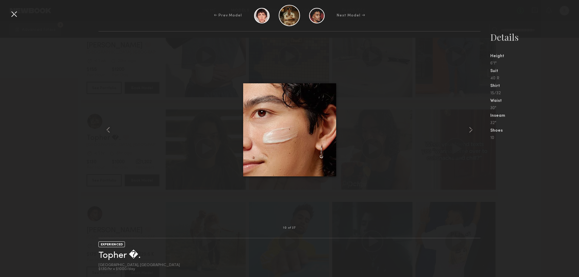
click at [468, 128] on common-icon at bounding box center [471, 130] width 10 height 10
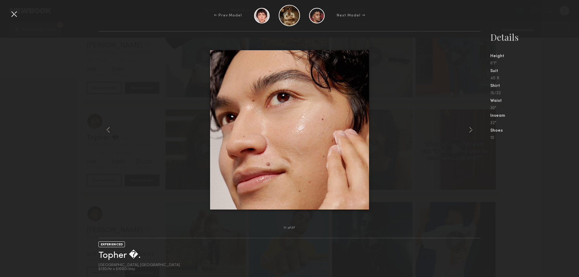
click at [468, 128] on common-icon at bounding box center [471, 130] width 10 height 10
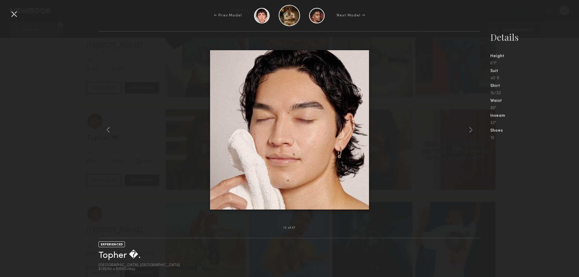
click at [468, 128] on common-icon at bounding box center [471, 130] width 10 height 10
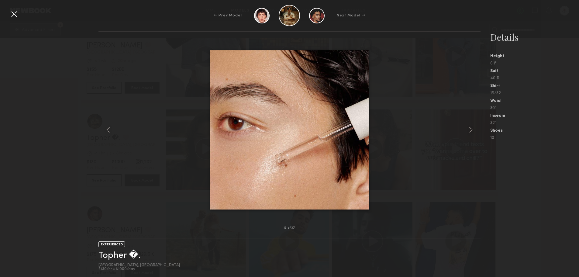
click at [468, 128] on common-icon at bounding box center [471, 130] width 10 height 10
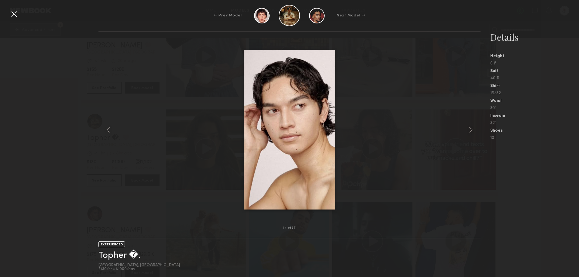
click at [468, 128] on common-icon at bounding box center [471, 130] width 10 height 10
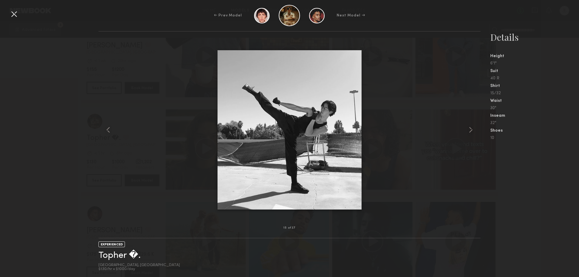
click at [468, 128] on common-icon at bounding box center [471, 130] width 10 height 10
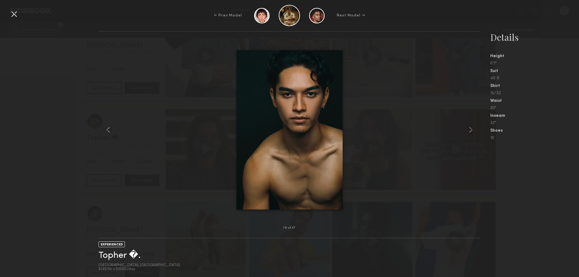
click at [468, 128] on common-icon at bounding box center [471, 130] width 10 height 10
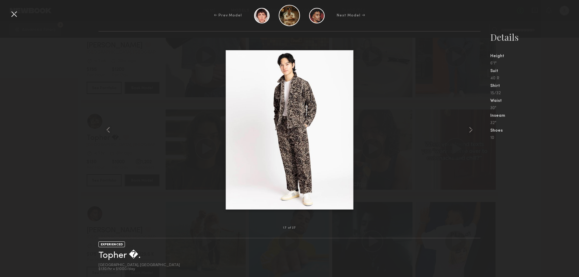
click at [468, 128] on common-icon at bounding box center [471, 130] width 10 height 10
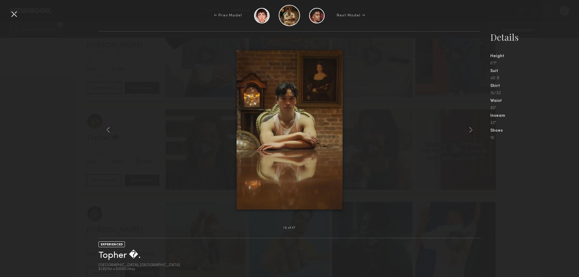
click at [468, 128] on common-icon at bounding box center [471, 130] width 10 height 10
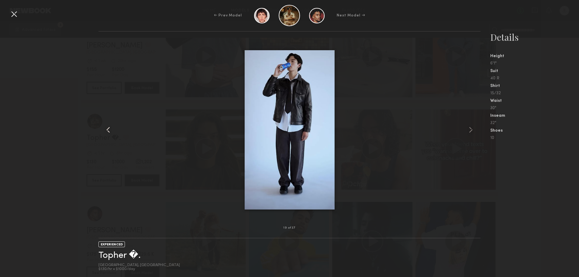
click at [104, 129] on common-icon at bounding box center [108, 130] width 10 height 10
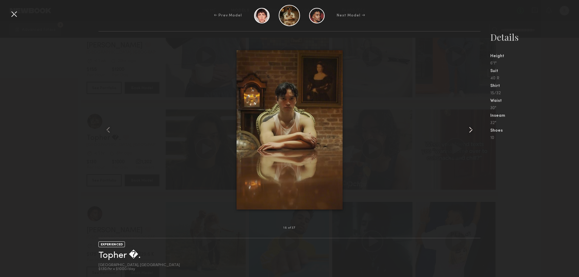
click at [471, 131] on common-icon at bounding box center [471, 130] width 10 height 10
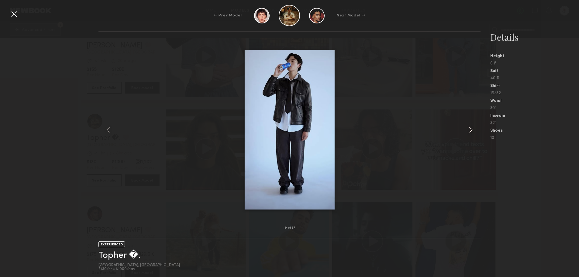
click at [472, 129] on common-icon at bounding box center [471, 130] width 10 height 10
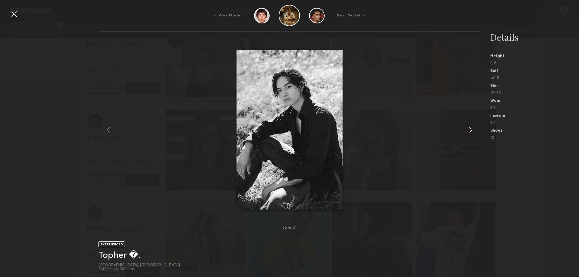
click at [472, 129] on common-icon at bounding box center [471, 130] width 10 height 10
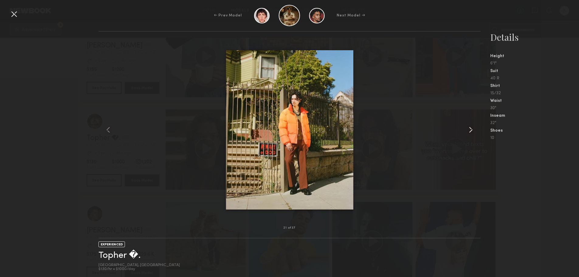
click at [472, 129] on common-icon at bounding box center [471, 130] width 10 height 10
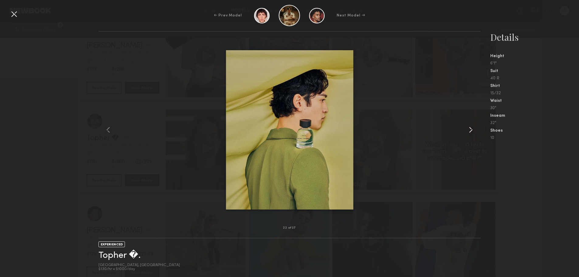
click at [472, 129] on common-icon at bounding box center [471, 130] width 10 height 10
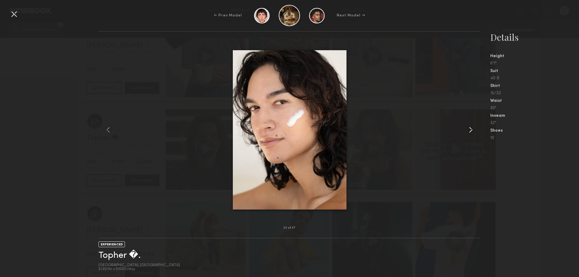
click at [472, 129] on common-icon at bounding box center [471, 130] width 10 height 10
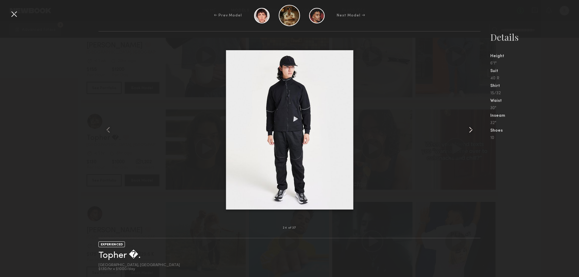
click at [472, 129] on common-icon at bounding box center [471, 130] width 10 height 10
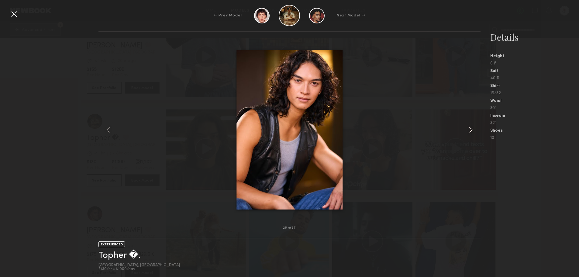
click at [472, 129] on common-icon at bounding box center [471, 130] width 10 height 10
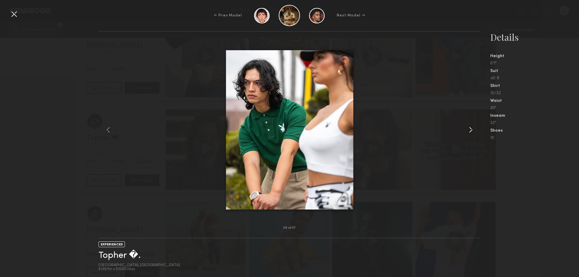
click at [472, 129] on common-icon at bounding box center [471, 130] width 10 height 10
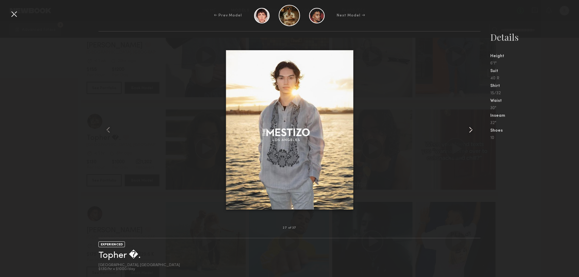
click at [472, 129] on common-icon at bounding box center [471, 130] width 10 height 10
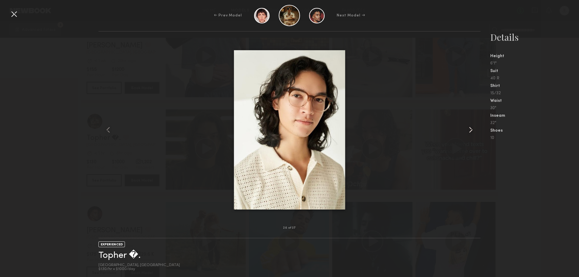
click at [472, 129] on common-icon at bounding box center [471, 130] width 10 height 10
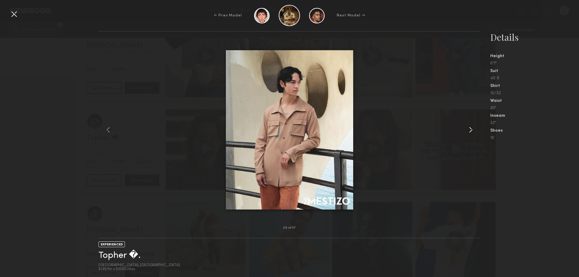
click at [472, 129] on common-icon at bounding box center [471, 130] width 10 height 10
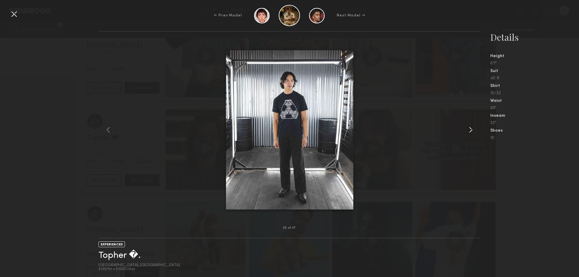
click at [472, 129] on common-icon at bounding box center [471, 130] width 10 height 10
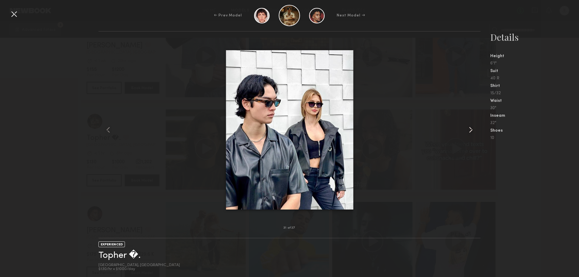
click at [472, 129] on common-icon at bounding box center [471, 130] width 10 height 10
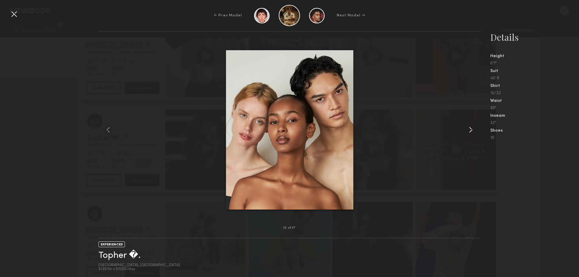
click at [472, 129] on common-icon at bounding box center [471, 130] width 10 height 10
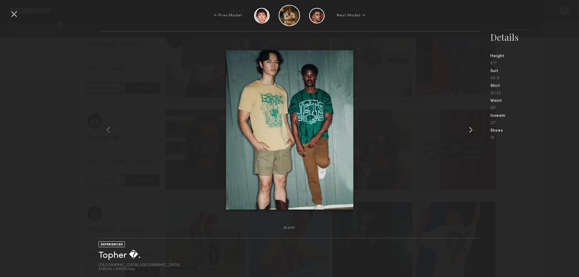
click at [472, 129] on common-icon at bounding box center [471, 130] width 10 height 10
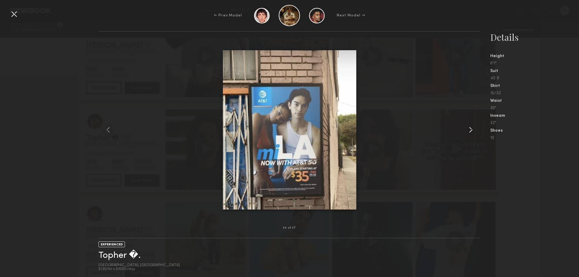
click at [472, 129] on common-icon at bounding box center [471, 130] width 10 height 10
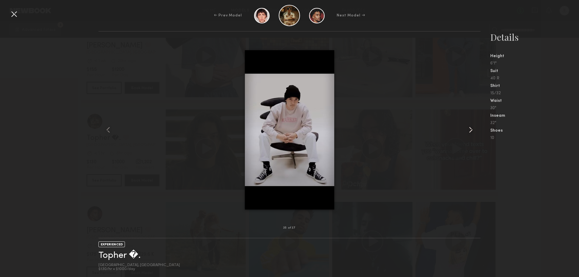
click at [472, 129] on common-icon at bounding box center [471, 130] width 10 height 10
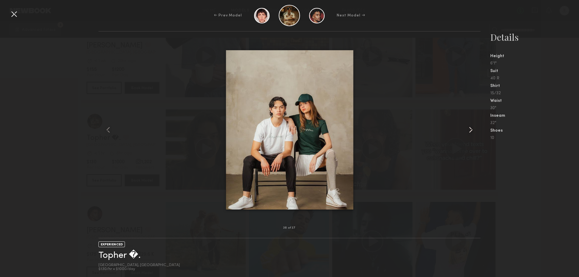
click at [472, 129] on common-icon at bounding box center [471, 130] width 10 height 10
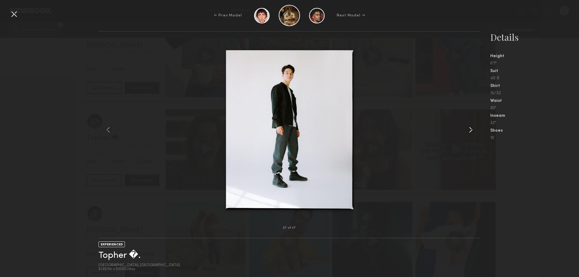
click at [472, 129] on common-icon at bounding box center [471, 130] width 10 height 10
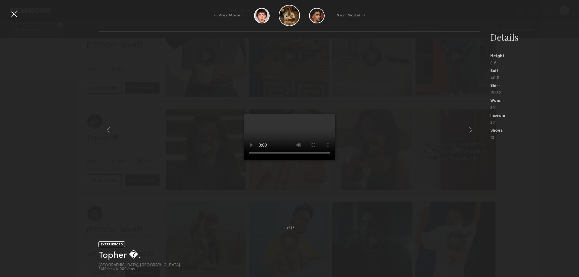
click at [472, 129] on common-icon at bounding box center [471, 130] width 10 height 10
click at [17, 12] on div at bounding box center [14, 14] width 10 height 10
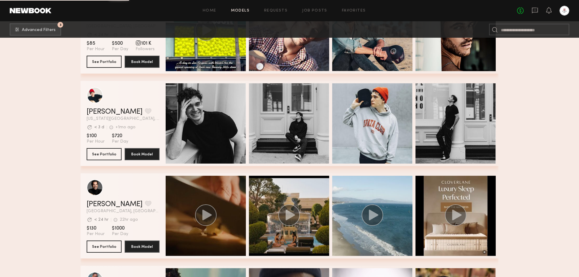
scroll to position [1811, 0]
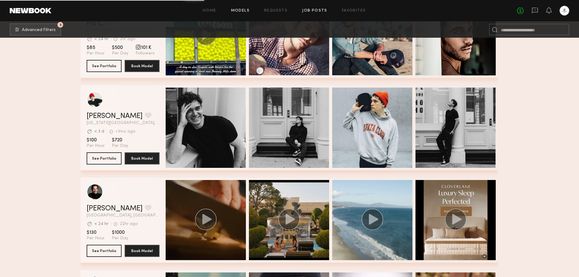
click at [303, 12] on link "Job Posts" at bounding box center [314, 11] width 25 height 4
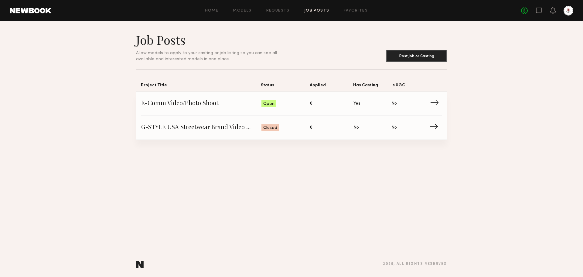
click at [440, 108] on link "E-Comm Video/Photo Shoot Status: Open Applied: 0 Has Casting: Yes Is UGC: No →" at bounding box center [291, 104] width 301 height 24
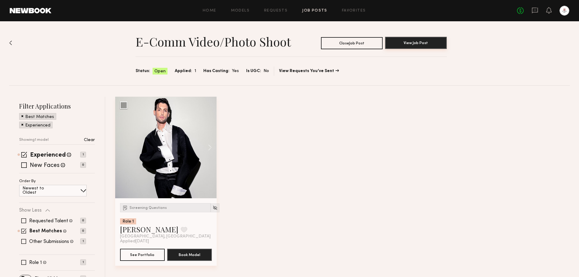
click at [430, 43] on button "View Job Post" at bounding box center [416, 43] width 62 height 12
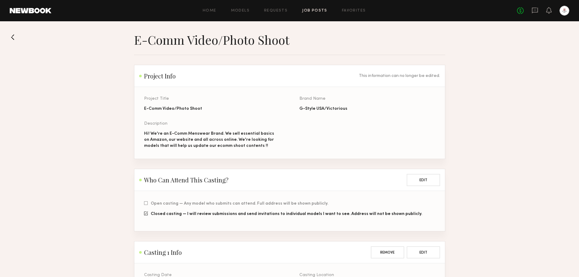
click at [15, 36] on button at bounding box center [15, 37] width 10 height 10
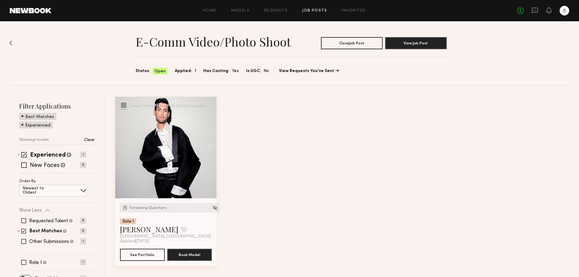
click at [181, 123] on div at bounding box center [165, 147] width 101 height 101
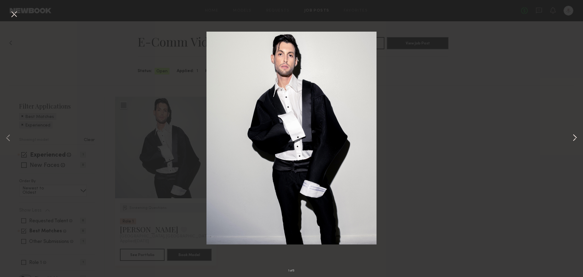
click at [574, 136] on button at bounding box center [574, 138] width 7 height 221
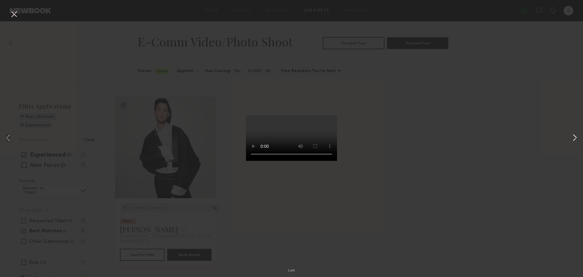
click at [574, 136] on button at bounding box center [574, 138] width 7 height 221
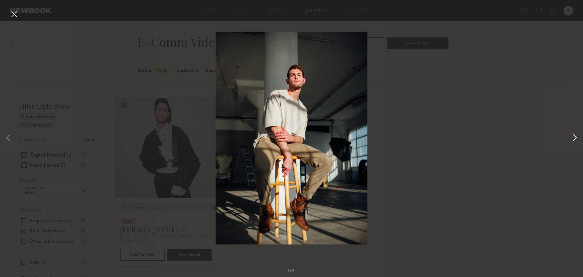
click at [574, 136] on button at bounding box center [574, 138] width 7 height 221
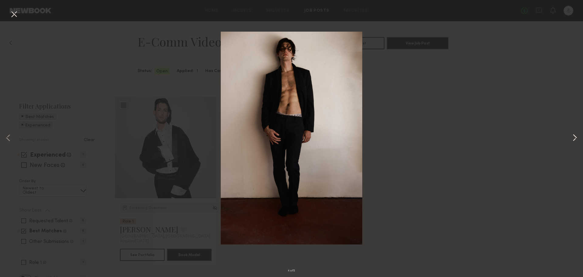
click at [575, 139] on button at bounding box center [574, 138] width 7 height 221
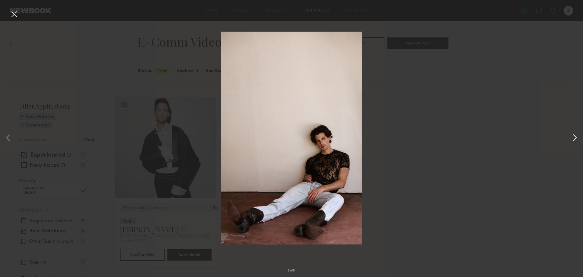
click at [575, 139] on button at bounding box center [574, 138] width 7 height 221
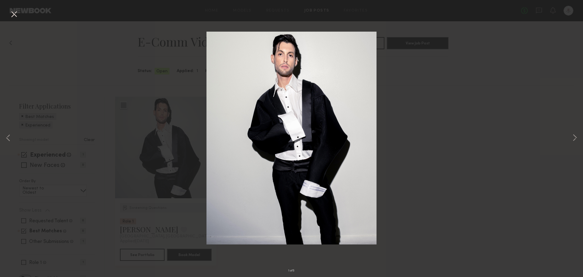
click at [426, 180] on div "1 of 5" at bounding box center [291, 138] width 583 height 277
drag, startPoint x: 467, startPoint y: 129, endPoint x: 87, endPoint y: 52, distance: 387.9
click at [466, 129] on div "1 of 5" at bounding box center [291, 138] width 583 height 277
click at [12, 16] on button at bounding box center [14, 14] width 10 height 11
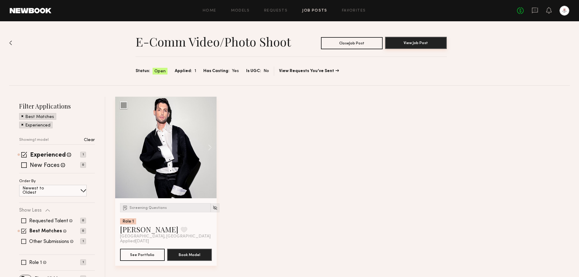
click at [431, 42] on button "View Job Post" at bounding box center [416, 43] width 62 height 12
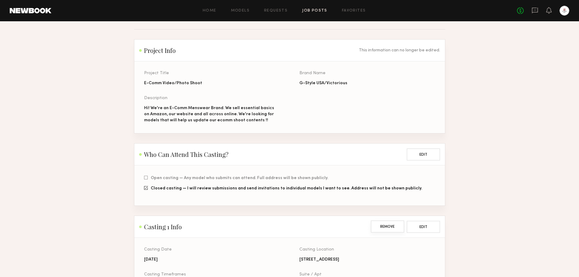
scroll to position [61, 0]
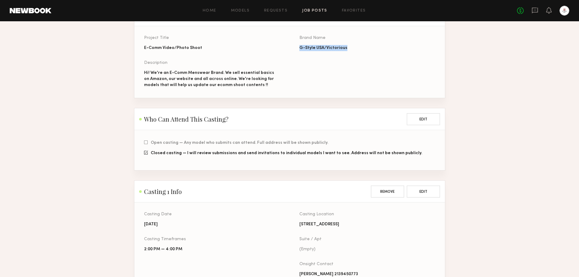
drag, startPoint x: 344, startPoint y: 50, endPoint x: 319, endPoint y: 51, distance: 25.3
click at [298, 50] on div "Project Title E-Comm Video/Photo Shoot Brand Name G-Style [GEOGRAPHIC_DATA]/Vic…" at bounding box center [299, 67] width 310 height 62
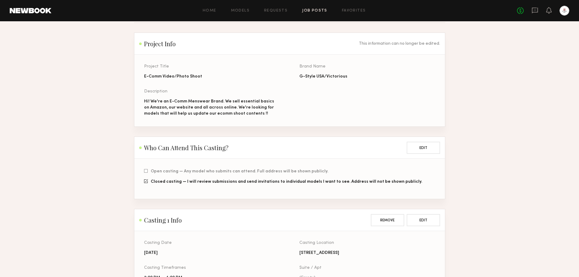
scroll to position [0, 0]
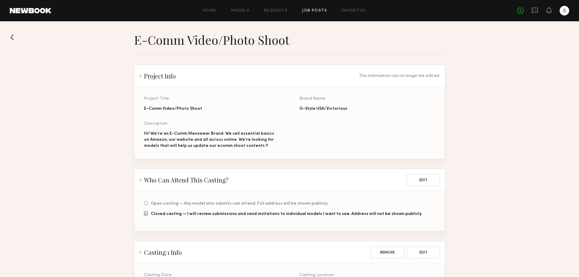
click at [11, 34] on button at bounding box center [15, 37] width 10 height 10
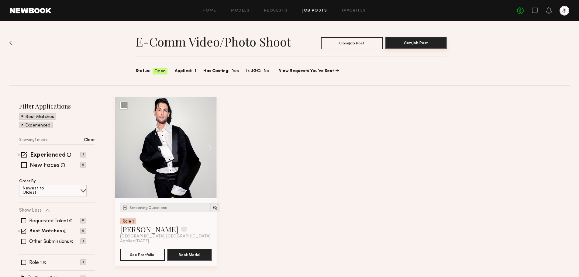
click at [430, 44] on button "View Job Post" at bounding box center [416, 43] width 62 height 12
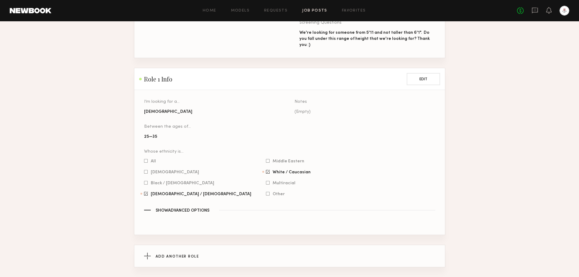
scroll to position [526, 0]
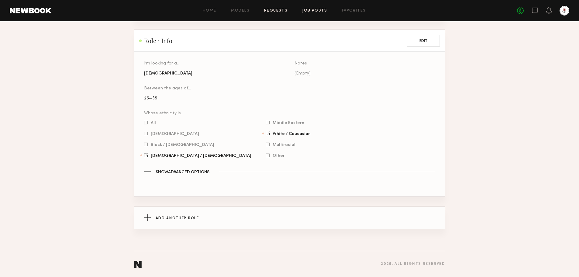
click at [282, 11] on link "Requests" at bounding box center [275, 11] width 23 height 4
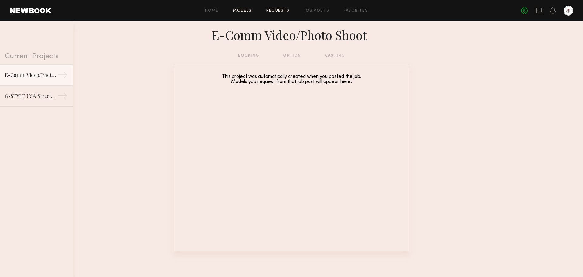
click at [241, 11] on link "Models" at bounding box center [242, 11] width 19 height 4
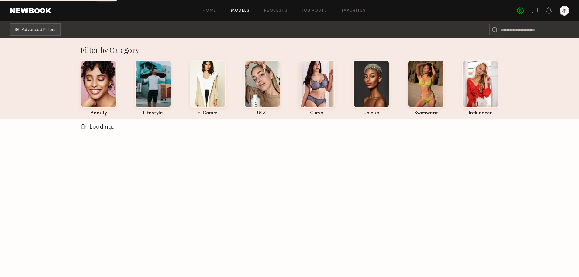
click at [317, 13] on div "Home Models Requests Job Posts Favorites Sign Out No fees up to $5,000" at bounding box center [310, 11] width 518 height 10
click at [318, 12] on link "Job Posts" at bounding box center [314, 11] width 25 height 4
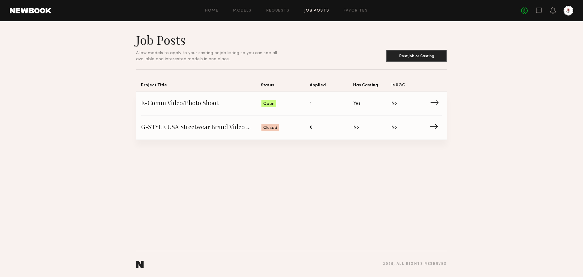
click at [437, 100] on span "→" at bounding box center [436, 103] width 12 height 9
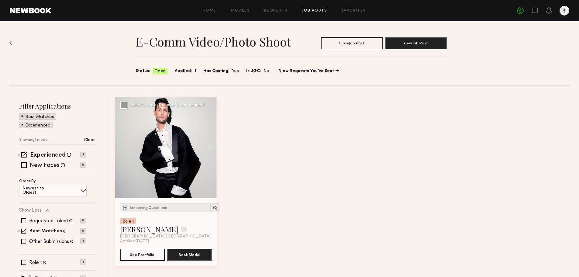
click at [185, 130] on div at bounding box center [165, 147] width 101 height 101
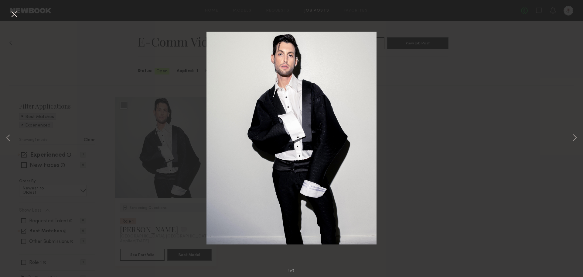
click at [415, 228] on div "1 of 5" at bounding box center [291, 138] width 583 height 277
click at [175, 226] on div "1 of 5" at bounding box center [291, 138] width 583 height 277
click at [11, 16] on button at bounding box center [14, 14] width 10 height 11
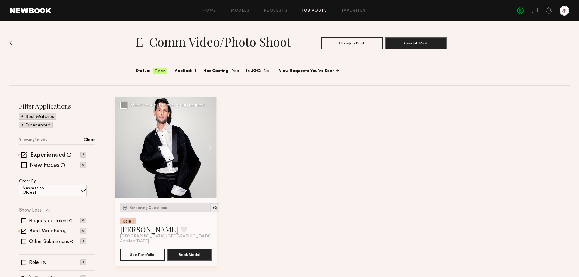
click at [162, 207] on span "Screening Questions" at bounding box center [147, 208] width 37 height 4
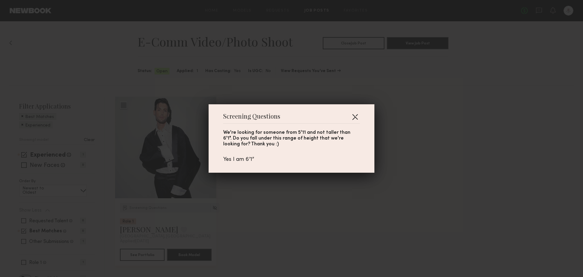
click at [355, 118] on button "button" at bounding box center [355, 117] width 10 height 10
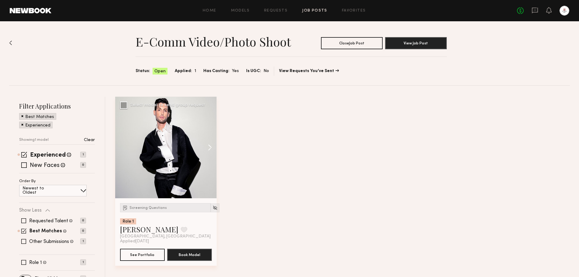
click at [211, 147] on button at bounding box center [206, 147] width 19 height 101
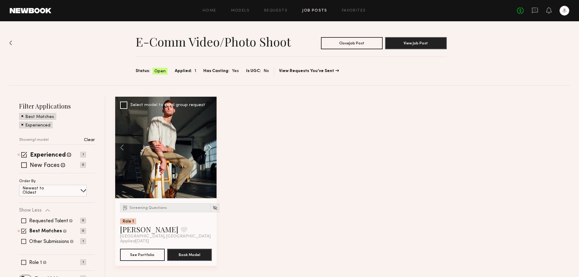
click at [211, 147] on button at bounding box center [206, 147] width 19 height 101
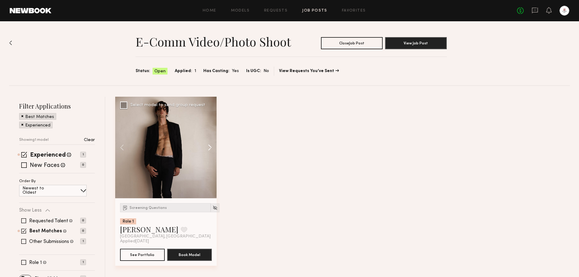
click at [211, 147] on button at bounding box center [206, 147] width 19 height 101
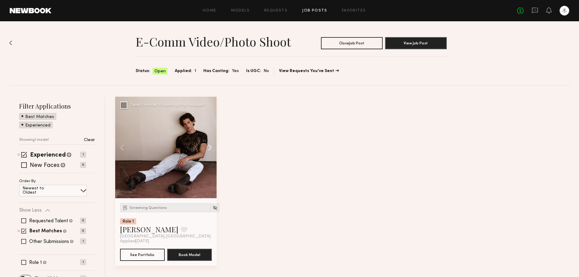
click at [211, 147] on button at bounding box center [206, 147] width 19 height 101
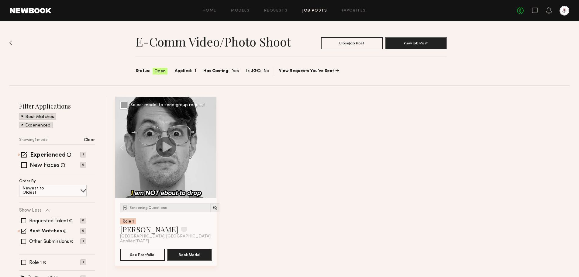
click at [211, 147] on div at bounding box center [165, 147] width 101 height 101
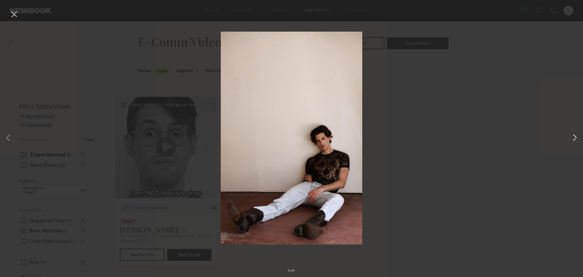
click at [576, 137] on button at bounding box center [574, 138] width 7 height 221
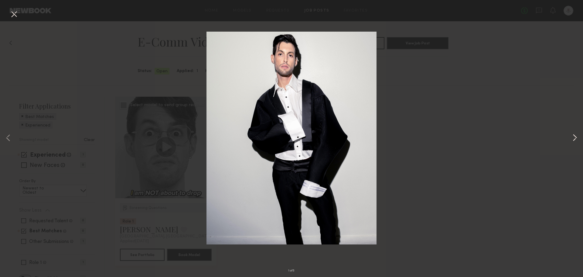
click at [576, 137] on button at bounding box center [574, 138] width 7 height 221
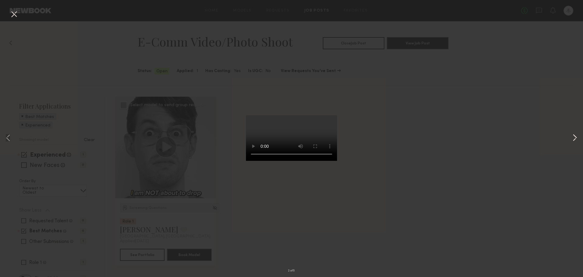
click at [576, 137] on button at bounding box center [574, 138] width 7 height 221
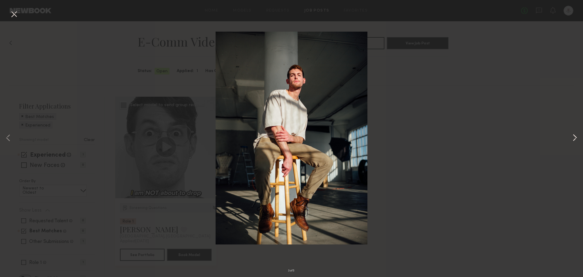
click at [576, 137] on button at bounding box center [574, 138] width 7 height 221
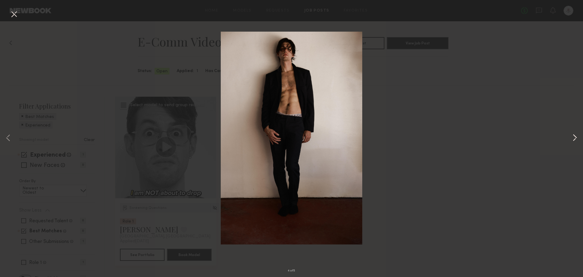
click at [576, 137] on button at bounding box center [574, 138] width 7 height 221
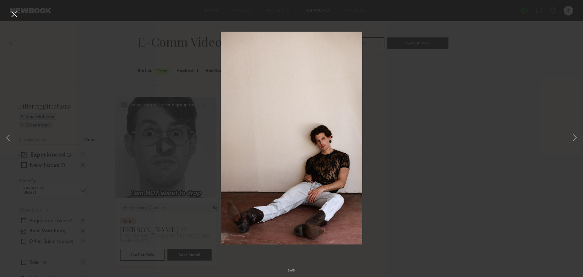
click at [499, 163] on div "5 of 5" at bounding box center [291, 138] width 583 height 277
click at [14, 15] on button at bounding box center [14, 14] width 10 height 11
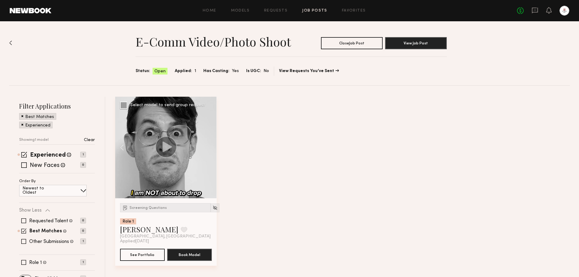
click at [10, 43] on img at bounding box center [10, 42] width 3 height 5
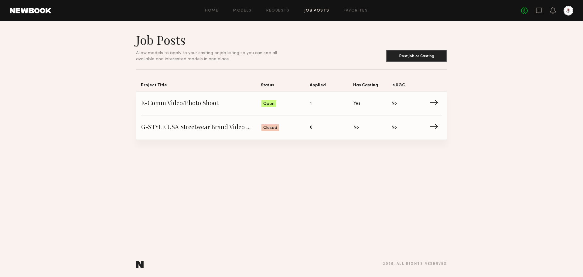
click at [314, 8] on div "Home Models Requests Job Posts Favorites Sign Out No fees up to $5,000" at bounding box center [312, 11] width 522 height 10
